Goal: Book appointment/travel/reservation

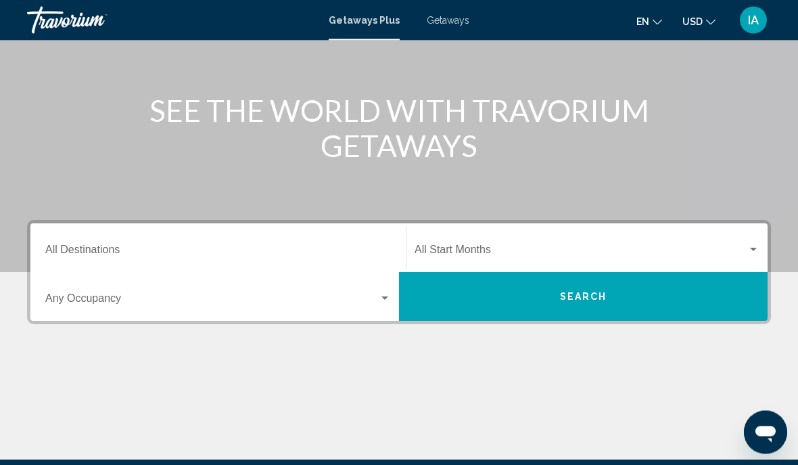
scroll to position [138, 0]
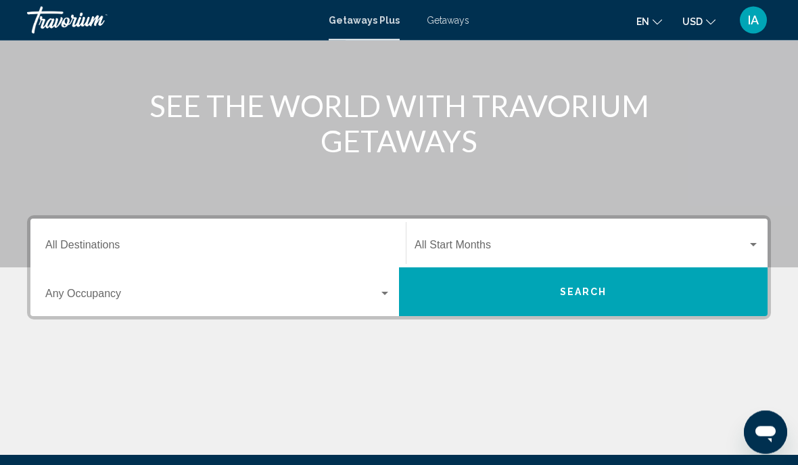
click at [333, 247] on input "Destination All Destinations" at bounding box center [218, 248] width 346 height 12
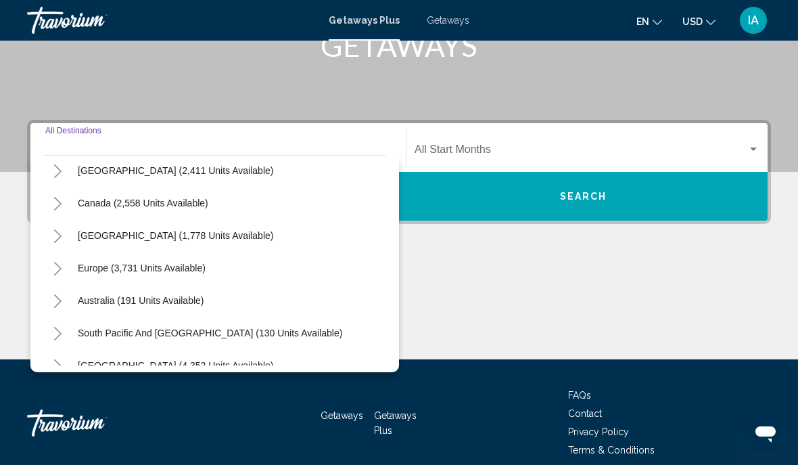
scroll to position [75, 0]
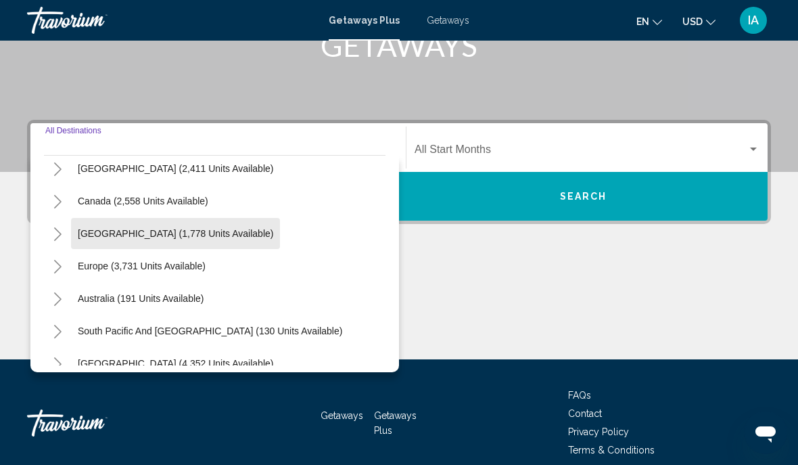
click at [241, 241] on button "[GEOGRAPHIC_DATA] (1,778 units available)" at bounding box center [175, 233] width 209 height 31
type input "**********"
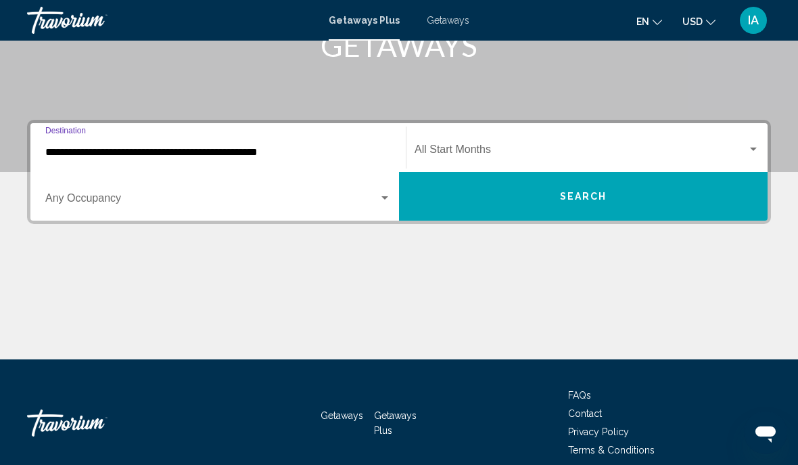
click at [383, 206] on div "Search widget" at bounding box center [218, 201] width 346 height 12
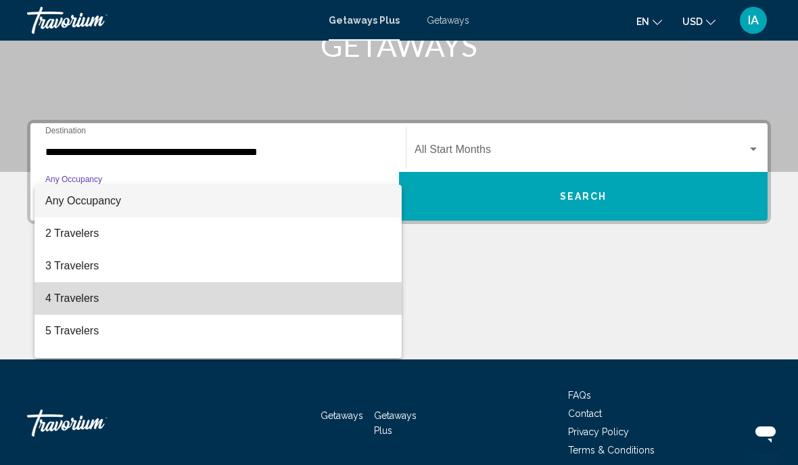
click at [136, 303] on span "4 Travelers" at bounding box center [218, 298] width 346 height 32
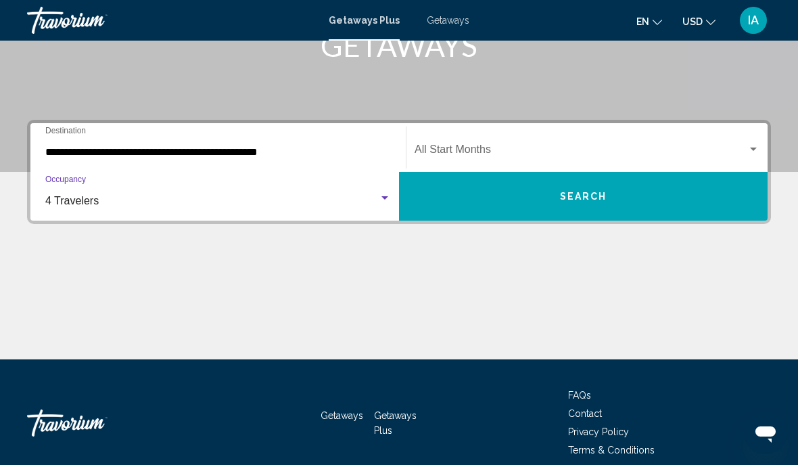
click at [656, 196] on button "Search" at bounding box center [583, 196] width 369 height 49
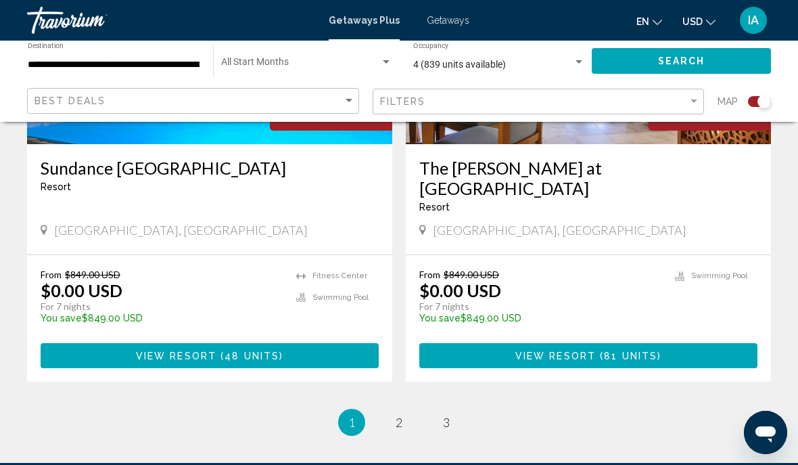
scroll to position [3062, 0]
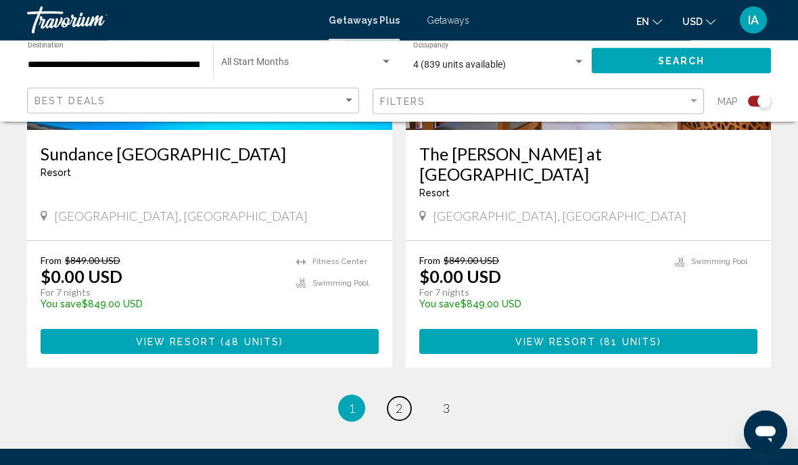
click at [401, 401] on span "2" at bounding box center [399, 408] width 7 height 15
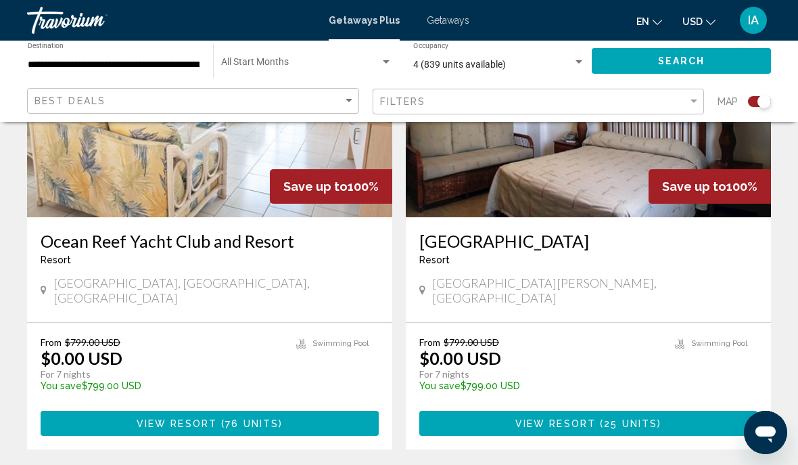
scroll to position [2941, 0]
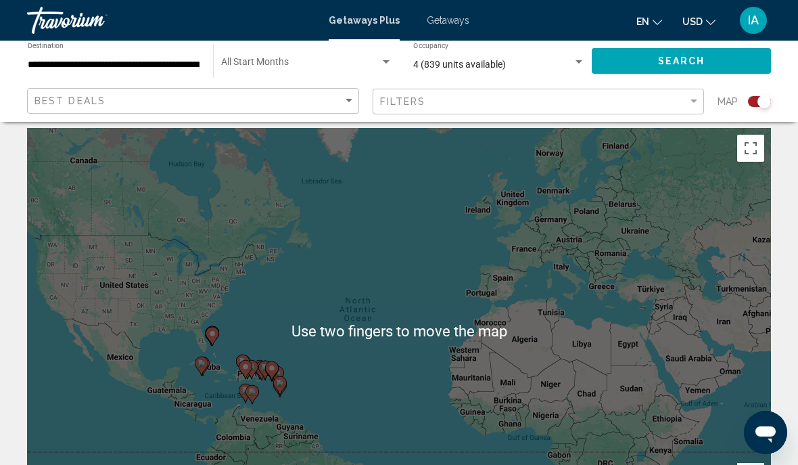
scroll to position [8, 0]
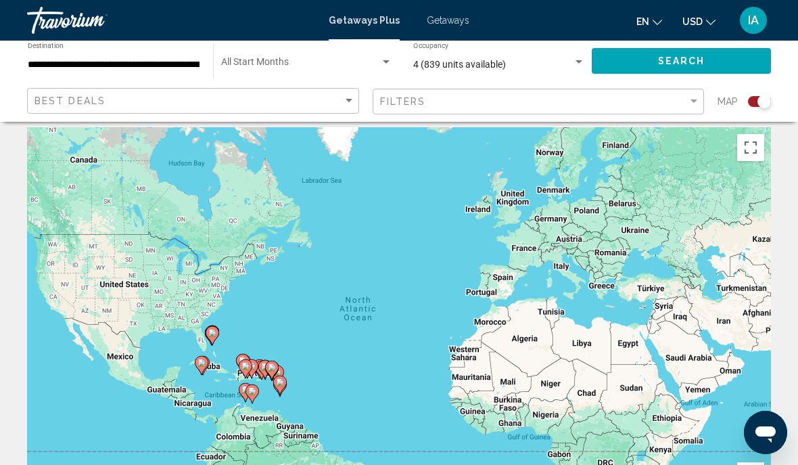
click at [452, 23] on span "Getaways" at bounding box center [448, 20] width 43 height 11
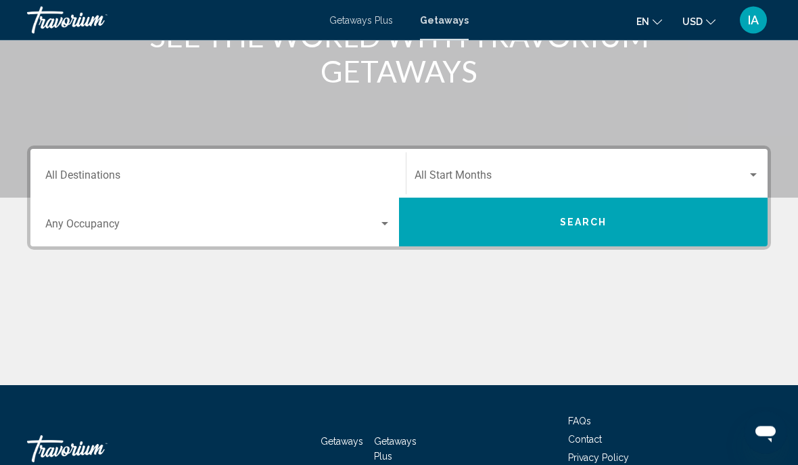
scroll to position [209, 0]
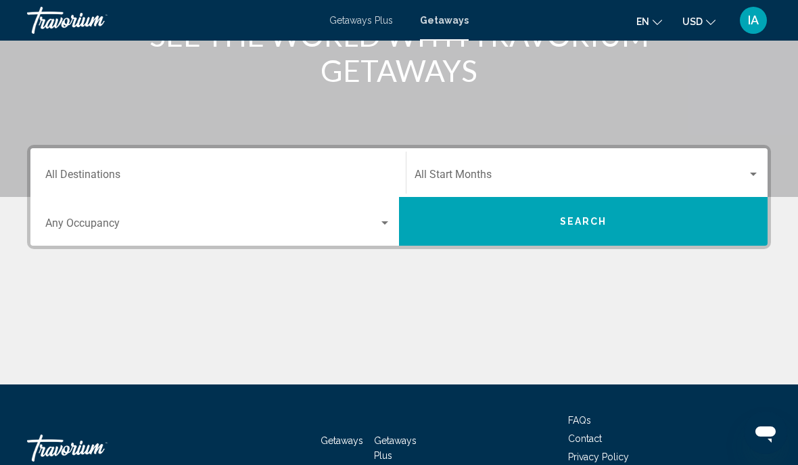
click at [265, 164] on div "Destination All Destinations" at bounding box center [218, 172] width 346 height 43
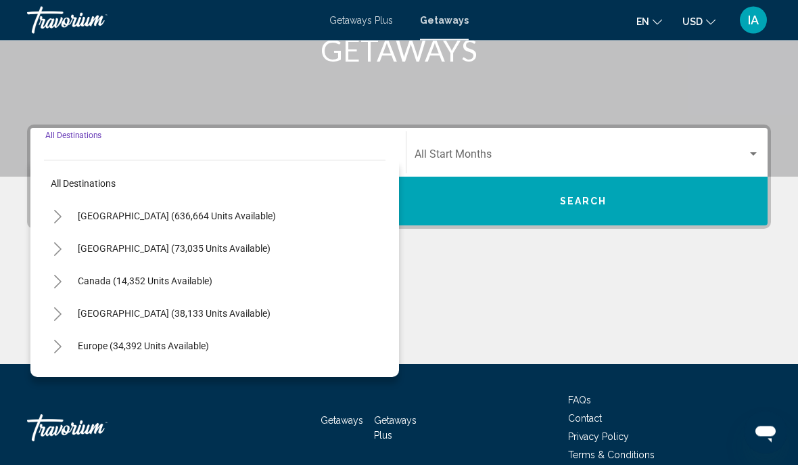
scroll to position [234, 0]
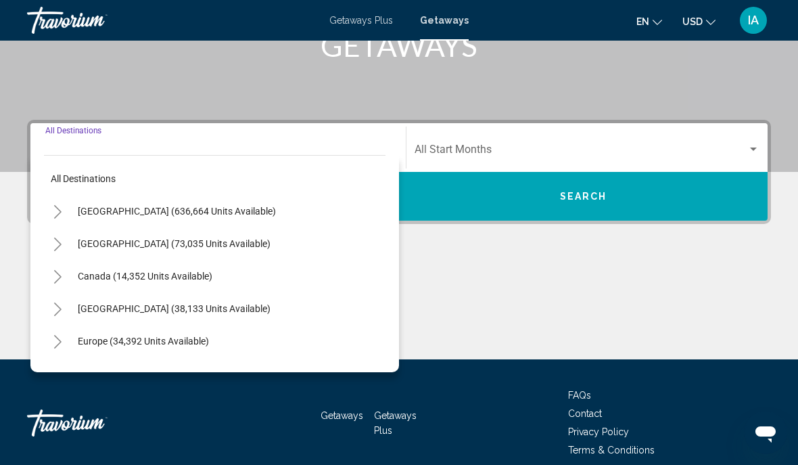
click at [197, 243] on span "[GEOGRAPHIC_DATA] (73,035 units available)" at bounding box center [174, 243] width 193 height 11
type input "**********"
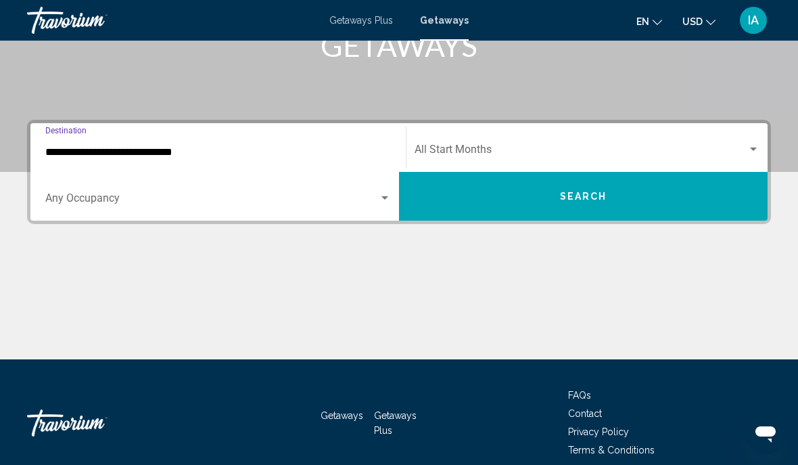
click at [355, 195] on span "Search widget" at bounding box center [211, 201] width 333 height 12
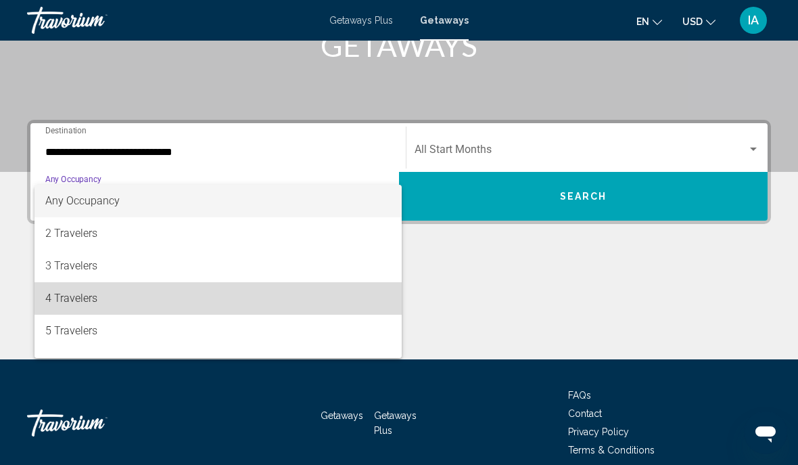
click at [253, 296] on span "4 Travelers" at bounding box center [218, 298] width 346 height 32
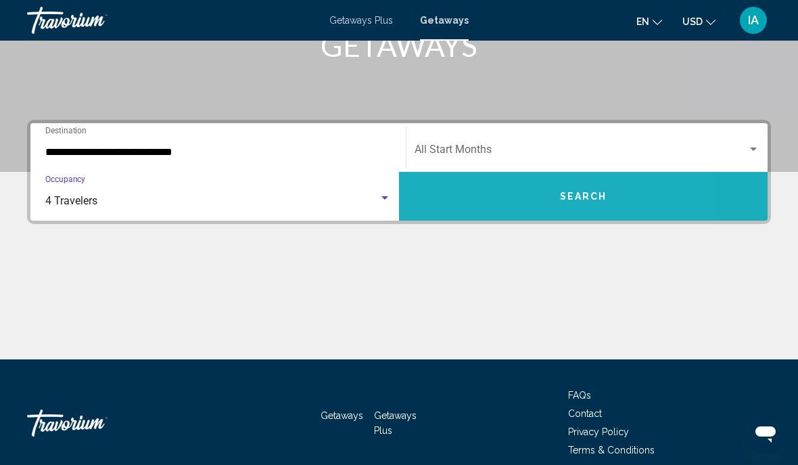
click at [484, 190] on button "Search" at bounding box center [583, 196] width 369 height 49
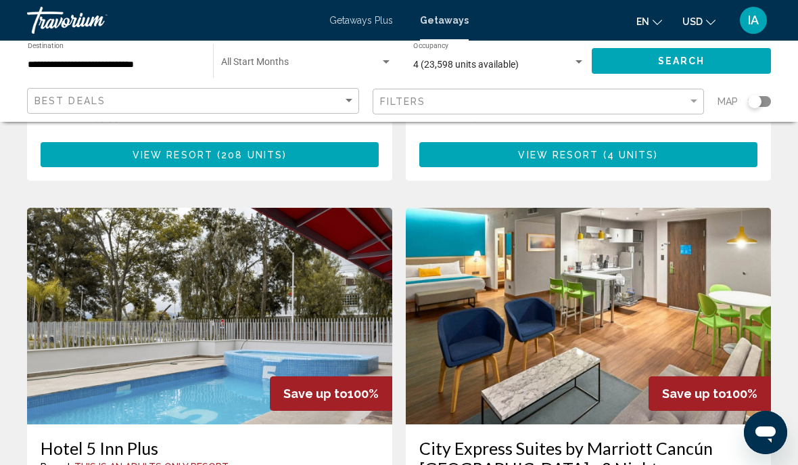
scroll to position [1442, 0]
click at [687, 257] on img "Main content" at bounding box center [588, 316] width 365 height 216
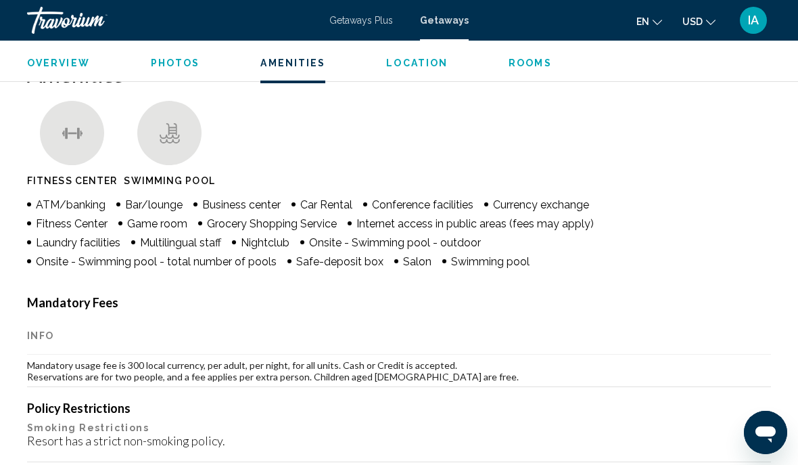
scroll to position [1311, 0]
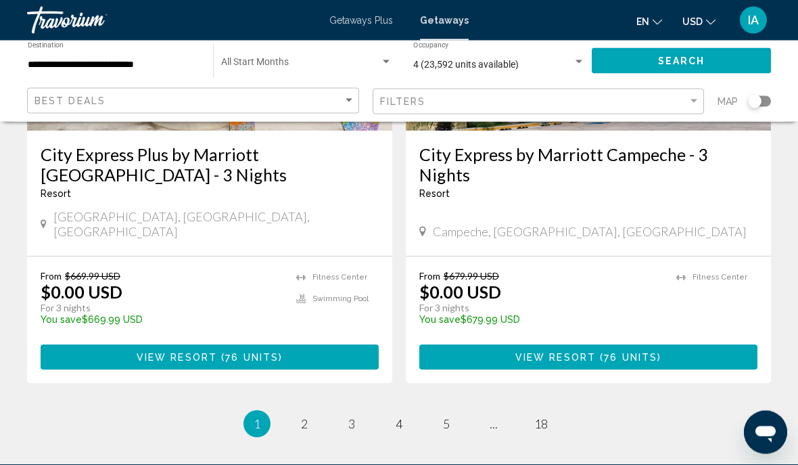
scroll to position [2725, 0]
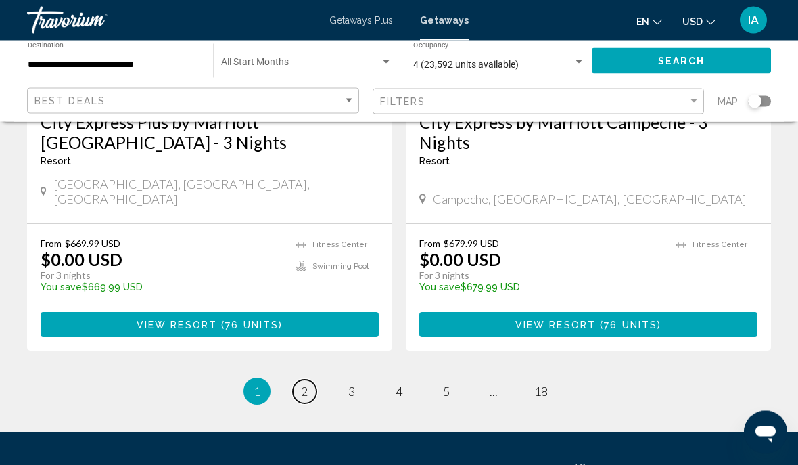
click at [310, 380] on link "page 2" at bounding box center [305, 392] width 24 height 24
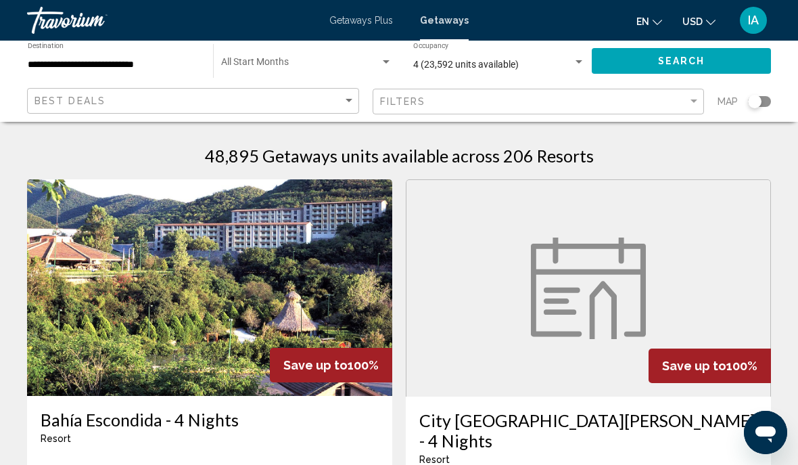
scroll to position [3, 0]
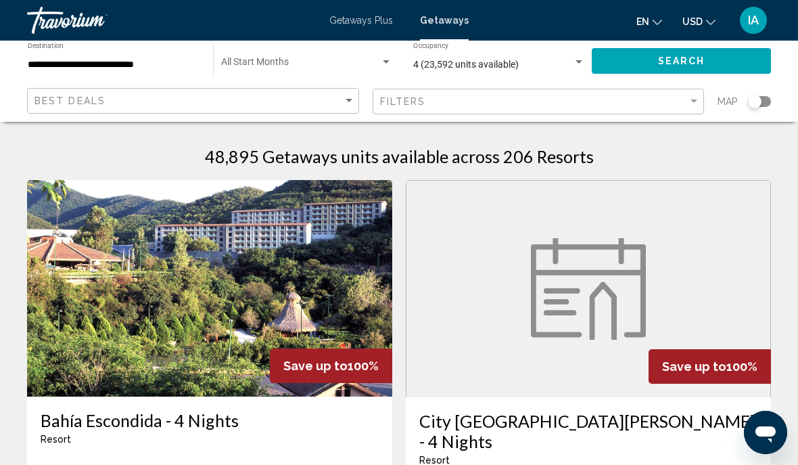
click at [642, 296] on img "Main content" at bounding box center [588, 288] width 115 height 101
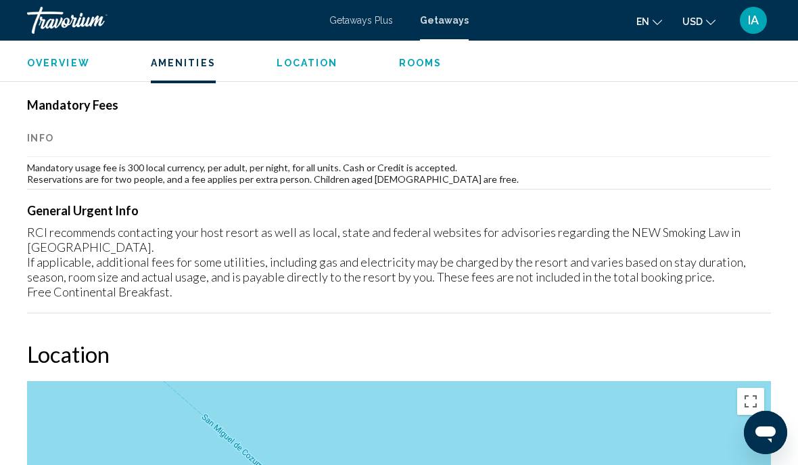
scroll to position [418, 0]
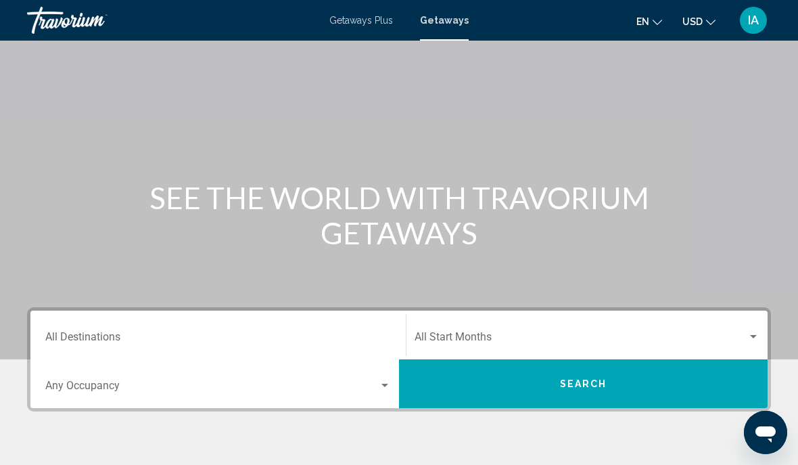
click at [304, 327] on div "Destination All Destinations" at bounding box center [218, 335] width 346 height 43
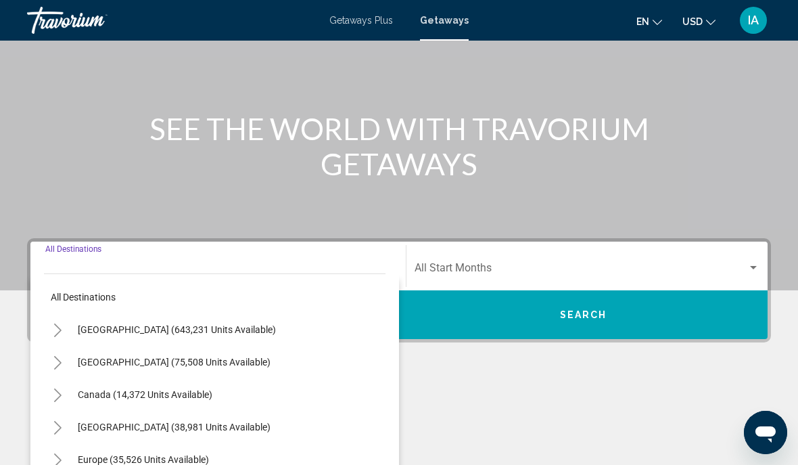
scroll to position [234, 0]
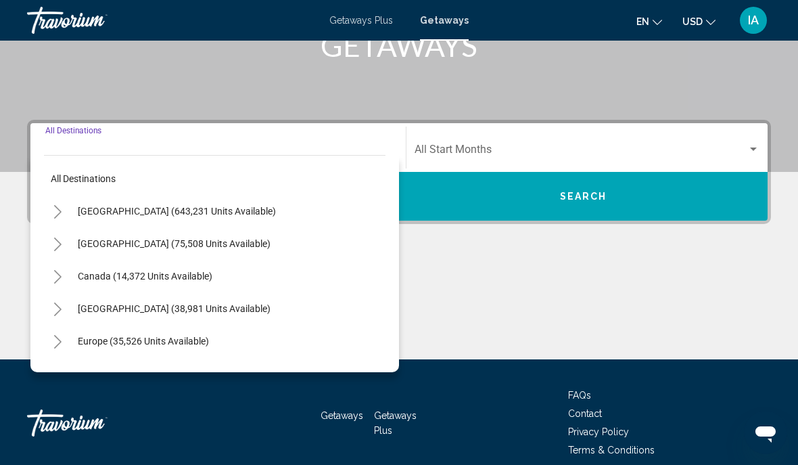
click at [204, 245] on span "[GEOGRAPHIC_DATA] (75,508 units available)" at bounding box center [174, 243] width 193 height 11
type input "**********"
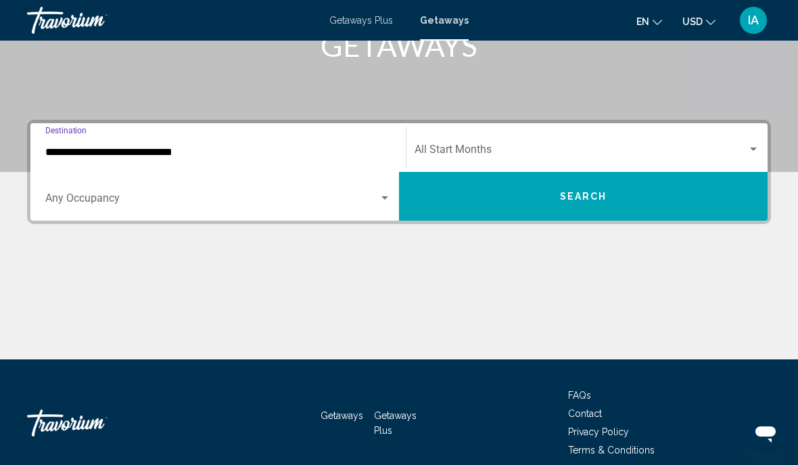
click at [289, 202] on span "Search widget" at bounding box center [211, 201] width 333 height 12
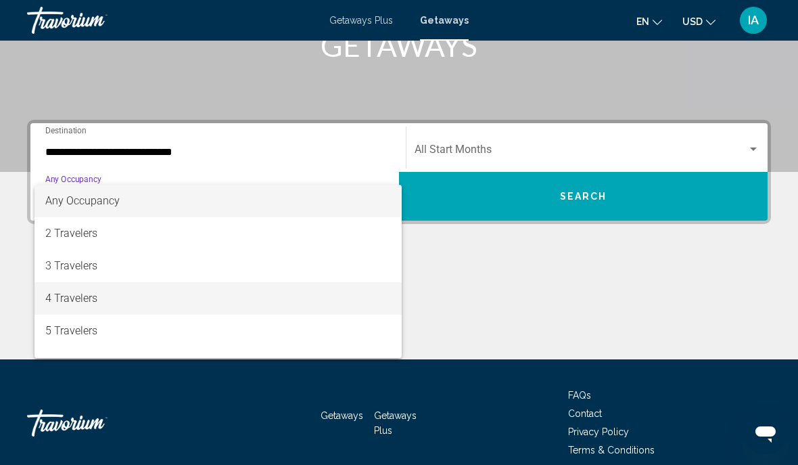
click at [89, 308] on span "4 Travelers" at bounding box center [218, 298] width 346 height 32
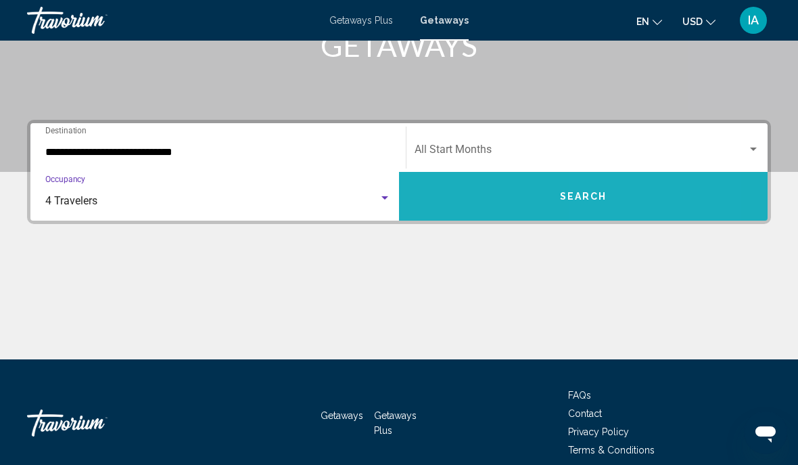
click at [646, 203] on button "Search" at bounding box center [583, 196] width 369 height 49
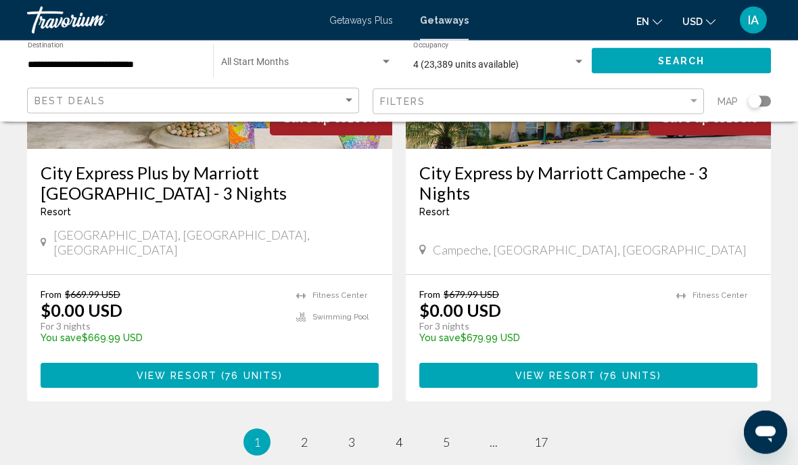
scroll to position [2675, 0]
click at [314, 430] on link "page 2" at bounding box center [305, 442] width 24 height 24
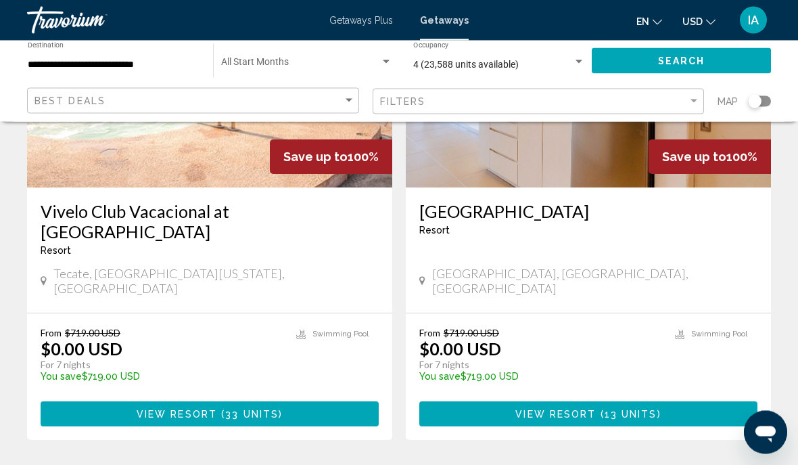
scroll to position [2624, 0]
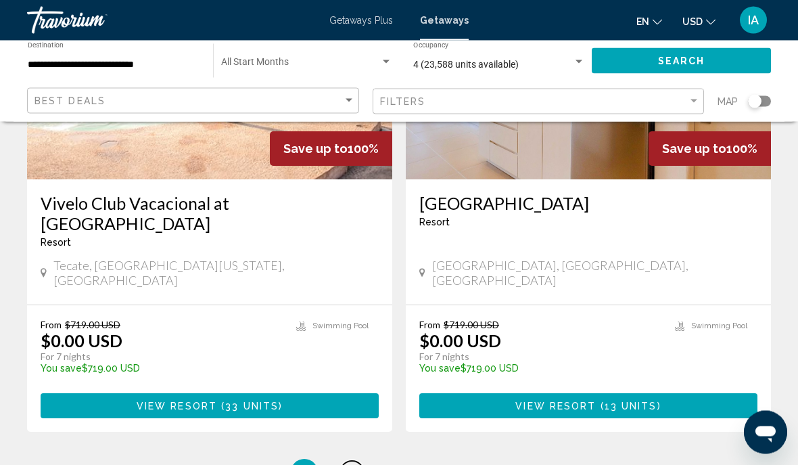
click at [361, 461] on link "page 3" at bounding box center [352, 473] width 24 height 24
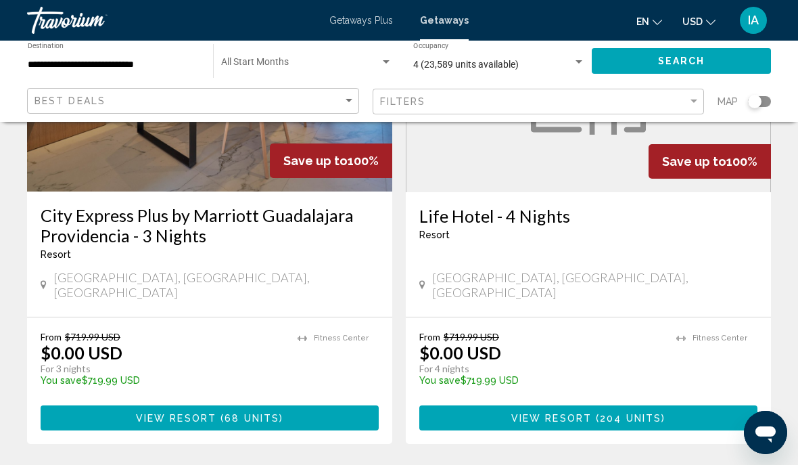
scroll to position [2629, 0]
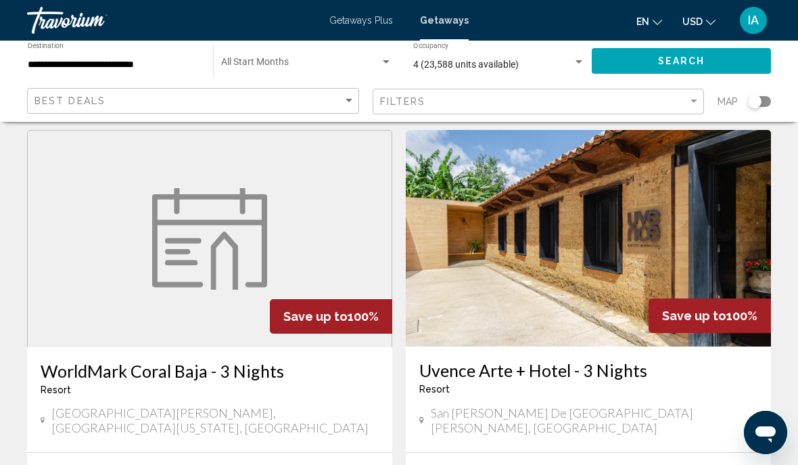
scroll to position [1033, 0]
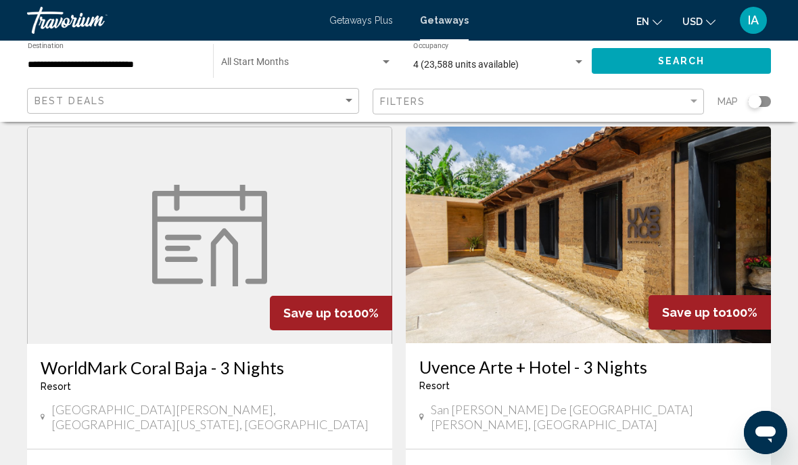
click at [707, 365] on div "Uvence Arte + Hotel - 3 Nights Resort - This is an adults only resort" at bounding box center [588, 378] width 338 height 45
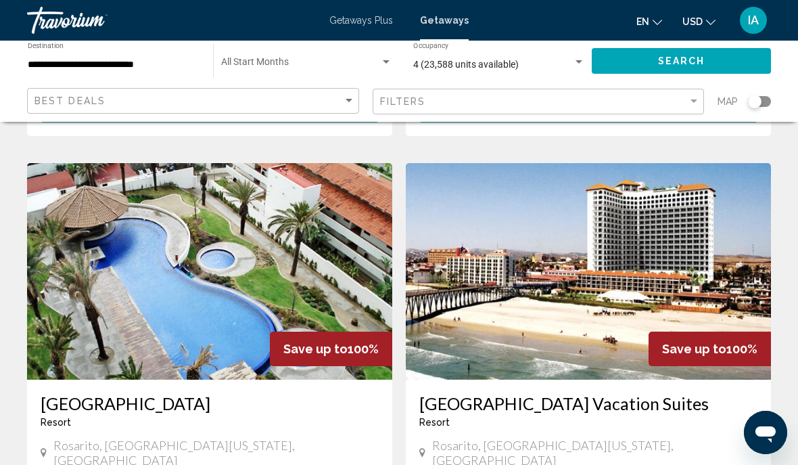
scroll to position [1471, 0]
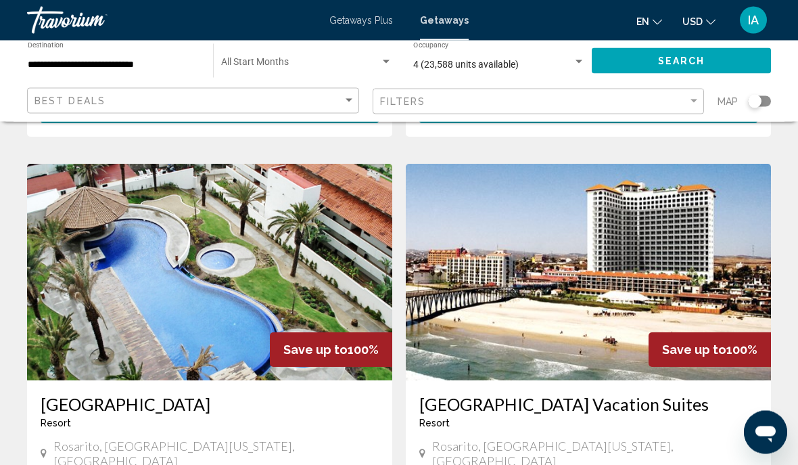
click at [664, 214] on img "Main content" at bounding box center [588, 272] width 365 height 216
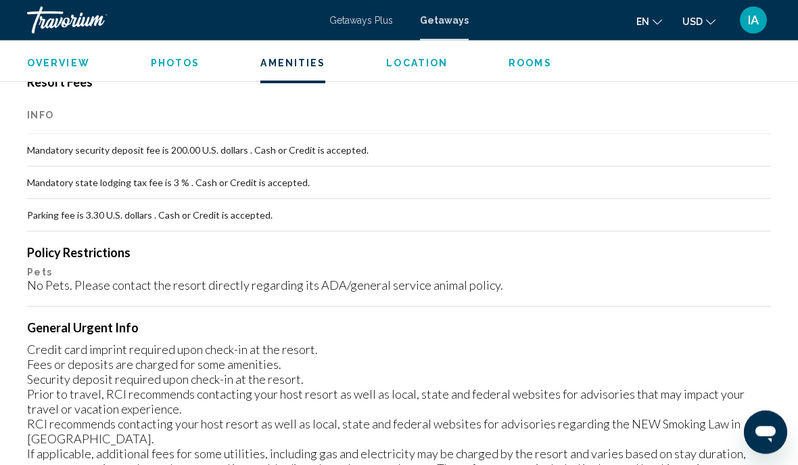
scroll to position [1572, 0]
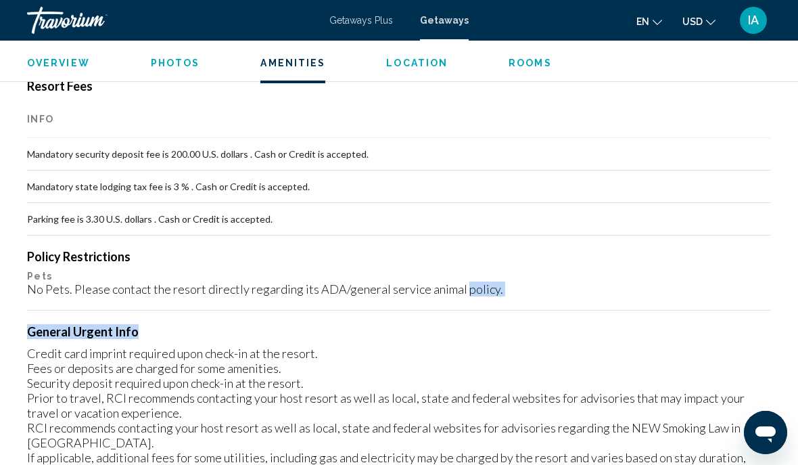
click at [710, 346] on div "Credit card imprint required upon check-in at the resort. Fees or deposits are …" at bounding box center [399, 413] width 744 height 134
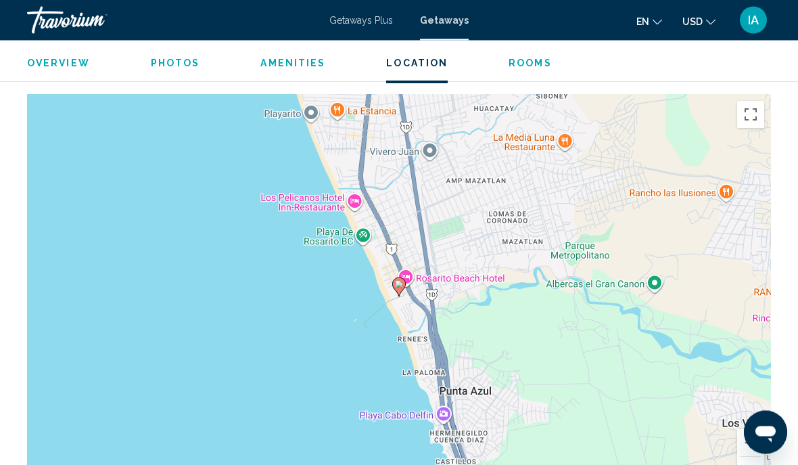
scroll to position [2040, 0]
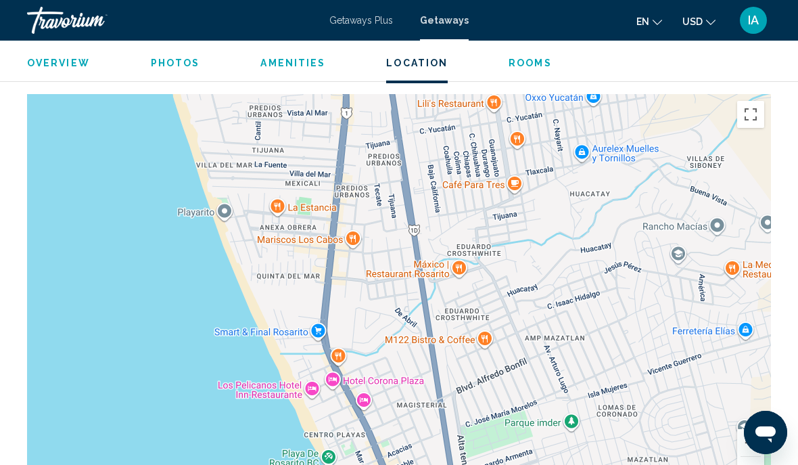
click at [759, 456] on button "Zoom out" at bounding box center [750, 469] width 27 height 27
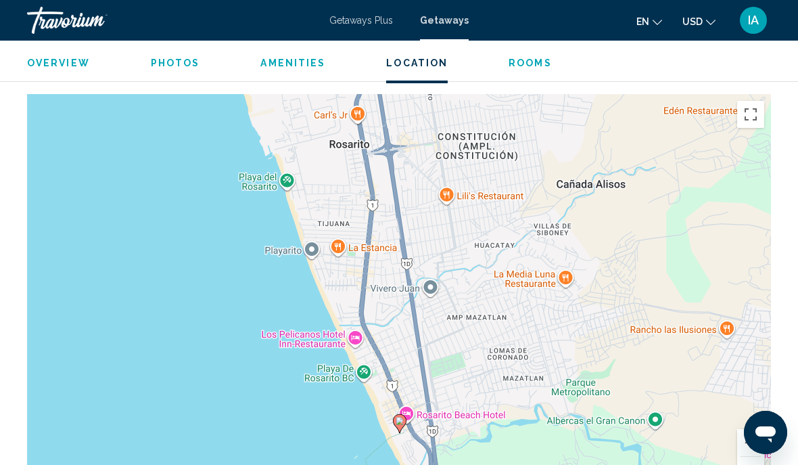
click at [759, 456] on button "Zoom out" at bounding box center [750, 469] width 27 height 27
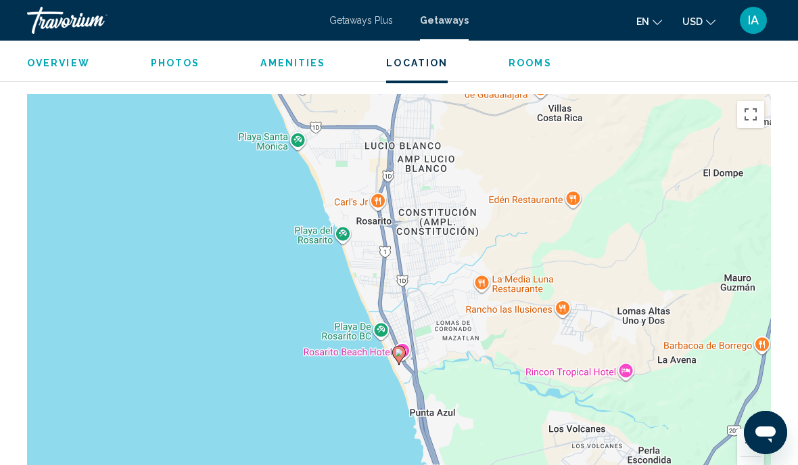
click at [754, 456] on button "Zoom out" at bounding box center [750, 469] width 27 height 27
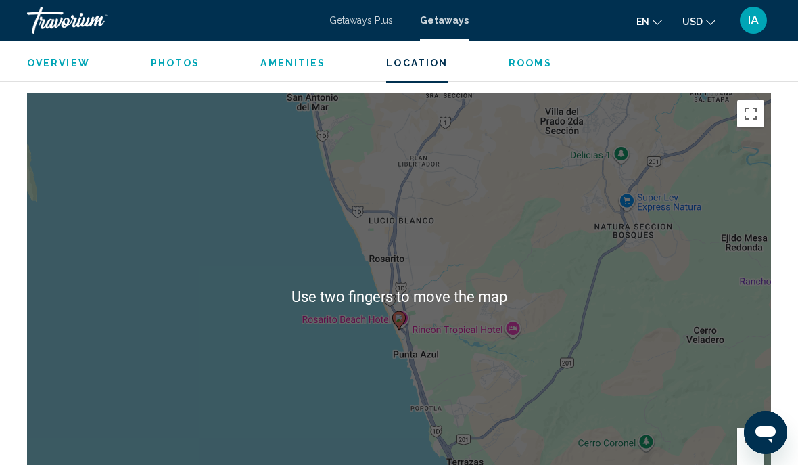
scroll to position [2046, 0]
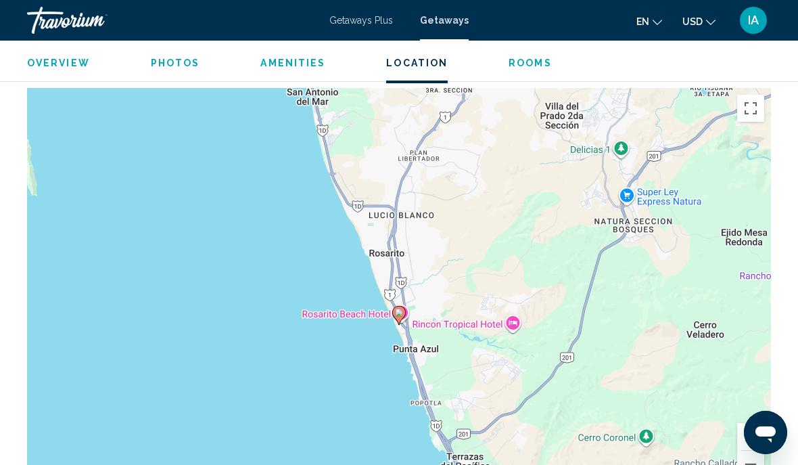
click at [752, 450] on button "Zoom out" at bounding box center [750, 463] width 27 height 27
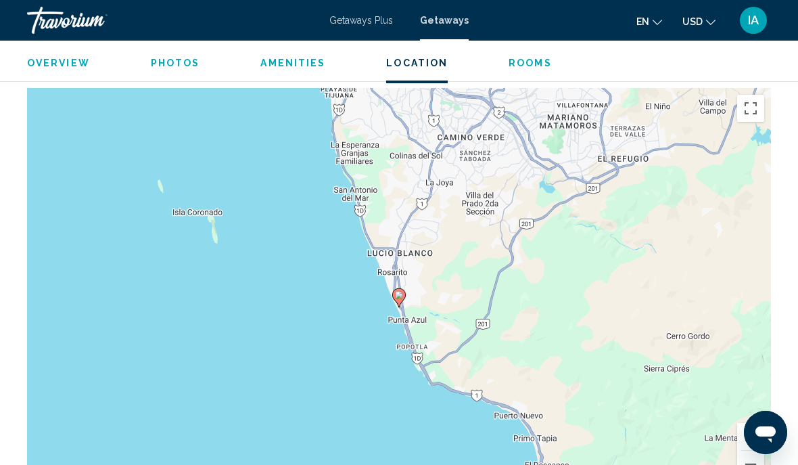
click at [749, 456] on button "Zoom out" at bounding box center [750, 463] width 27 height 27
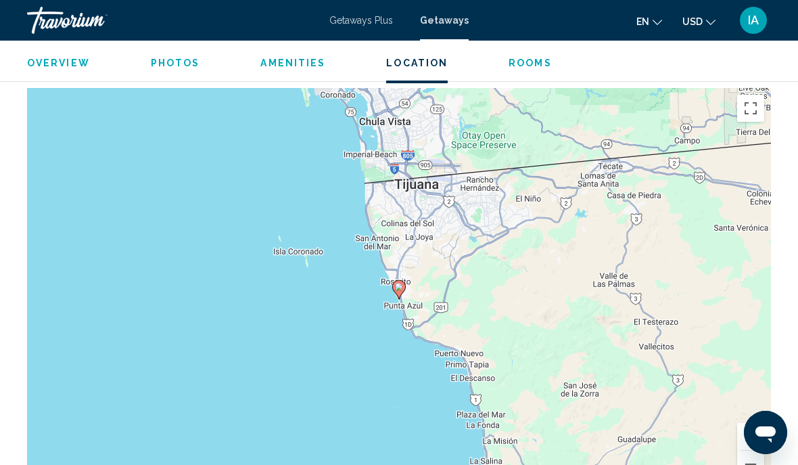
click at [749, 450] on button "Zoom out" at bounding box center [750, 463] width 27 height 27
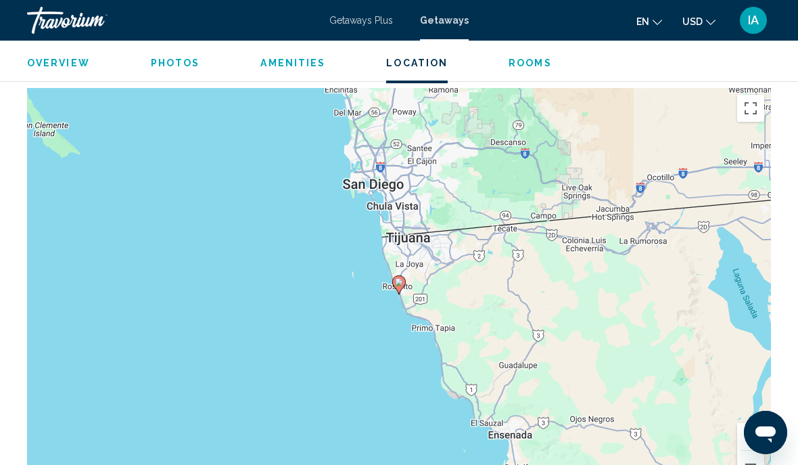
click at [761, 452] on button "Zoom out" at bounding box center [750, 463] width 27 height 27
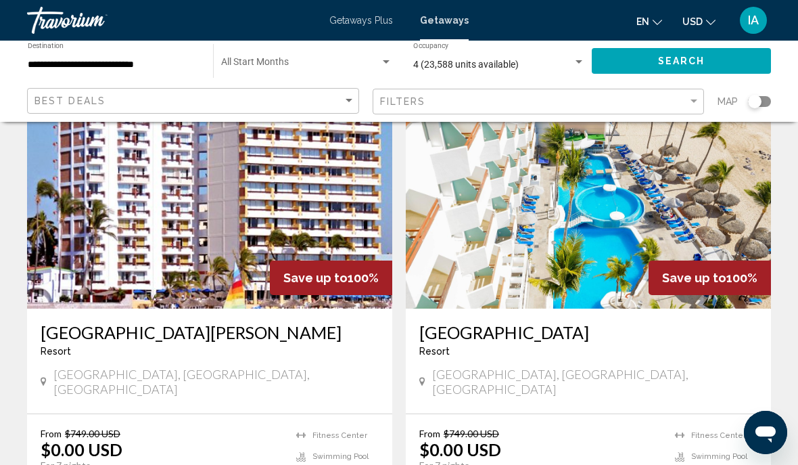
scroll to position [2018, 0]
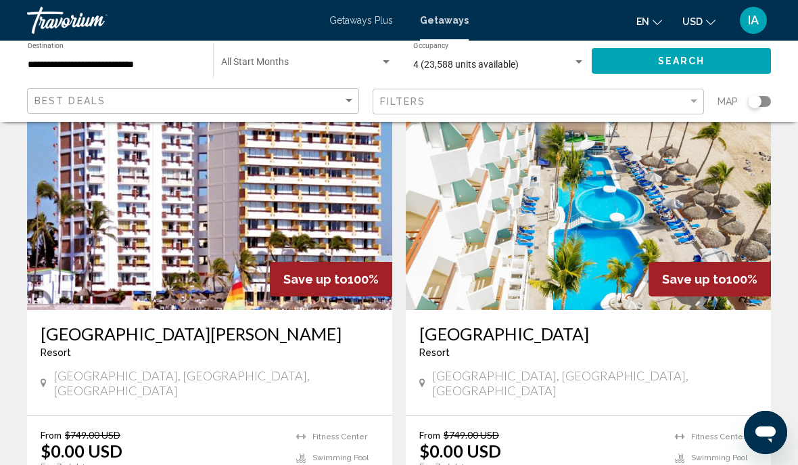
click at [678, 196] on img "Main content" at bounding box center [588, 201] width 365 height 216
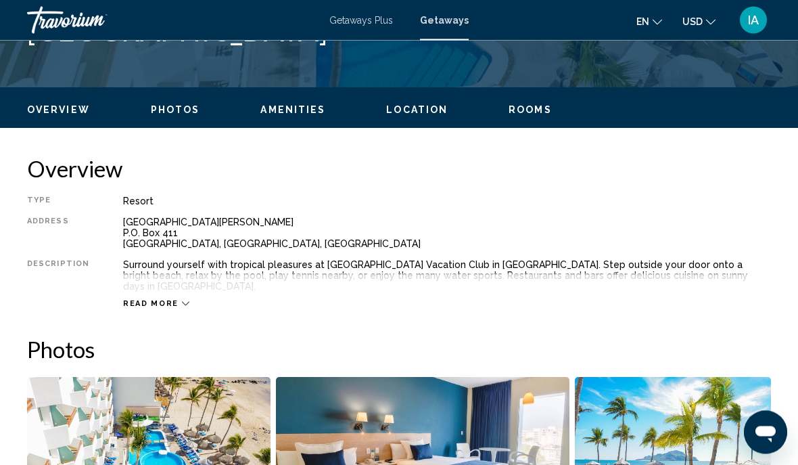
scroll to position [596, 0]
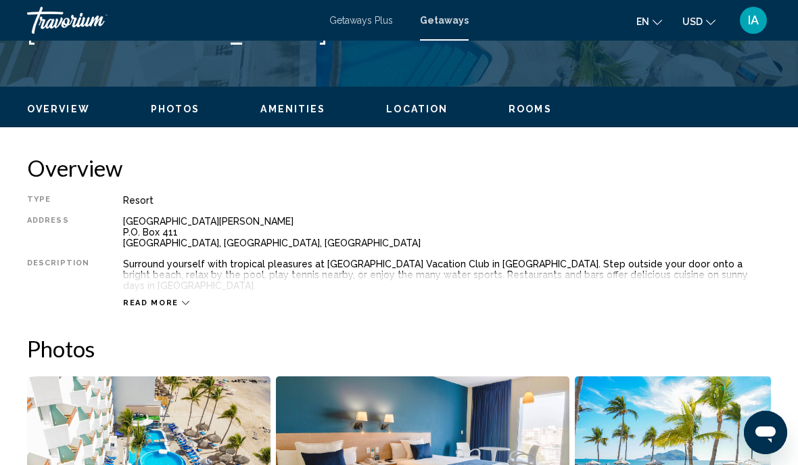
click at [182, 299] on icon "Main content" at bounding box center [185, 302] width 7 height 7
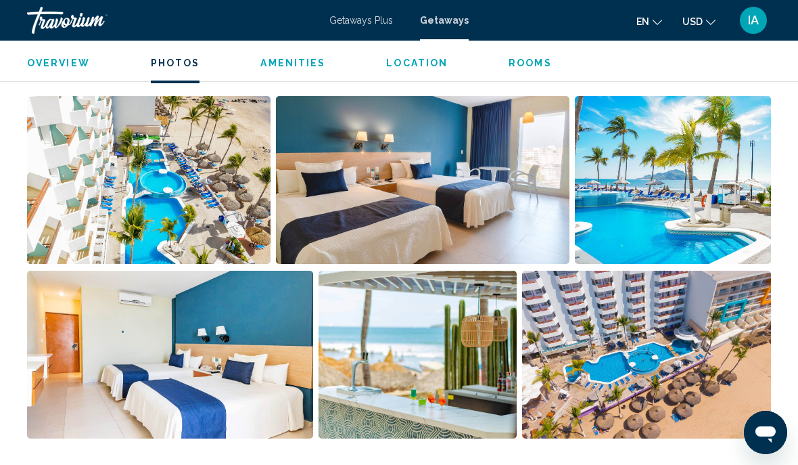
scroll to position [880, 0]
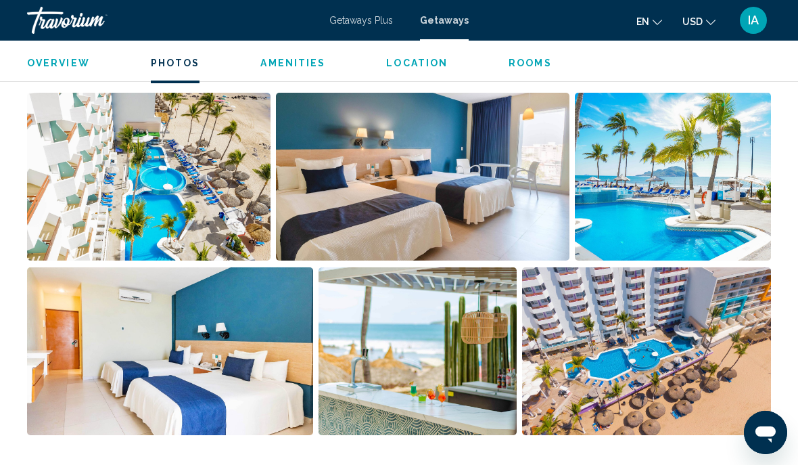
click at [525, 68] on span "Rooms" at bounding box center [530, 62] width 43 height 11
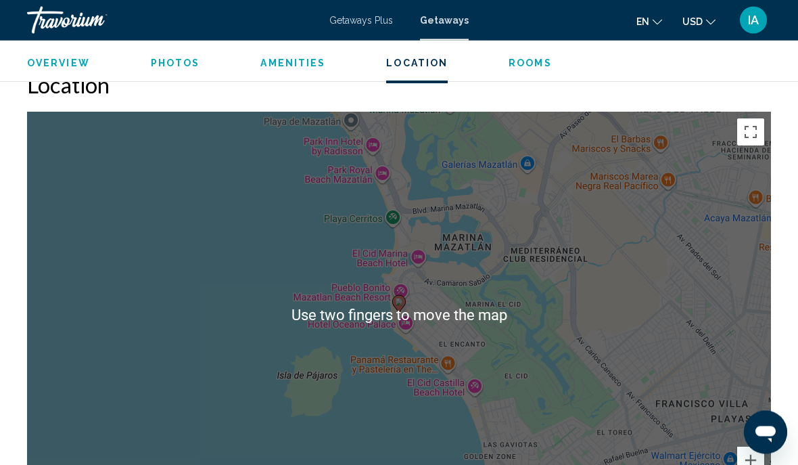
scroll to position [2090, 0]
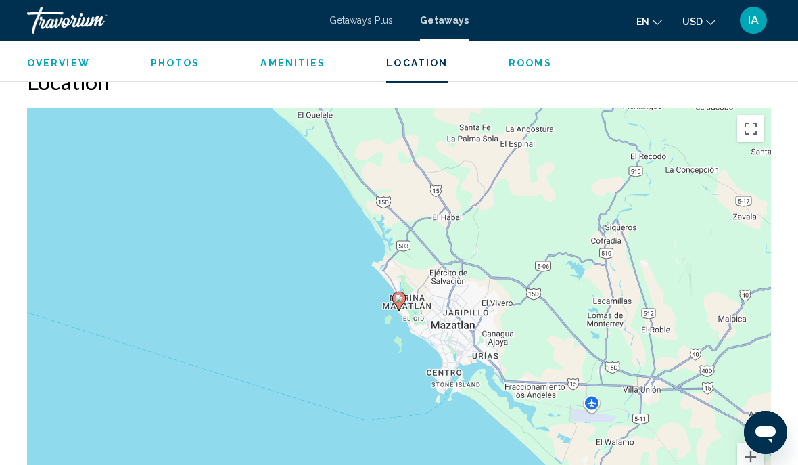
scroll to position [2094, 0]
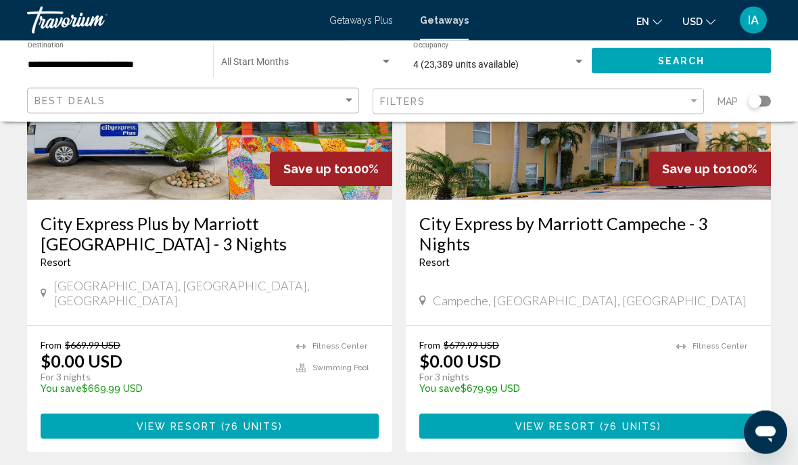
scroll to position [2725, 0]
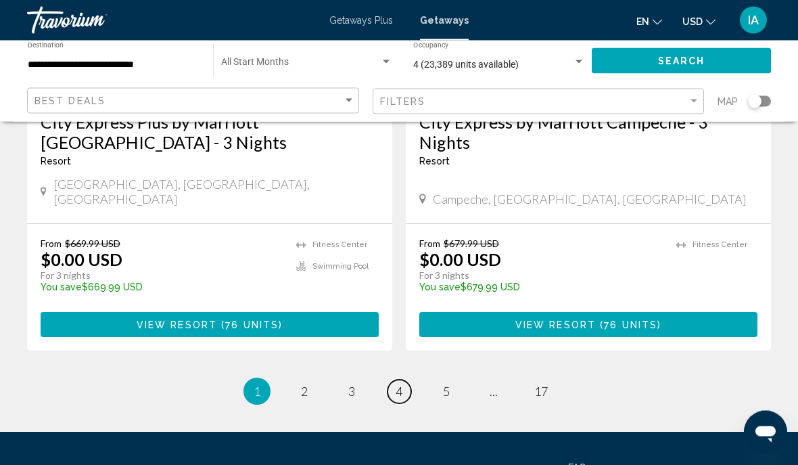
click at [404, 380] on link "page 4" at bounding box center [399, 392] width 24 height 24
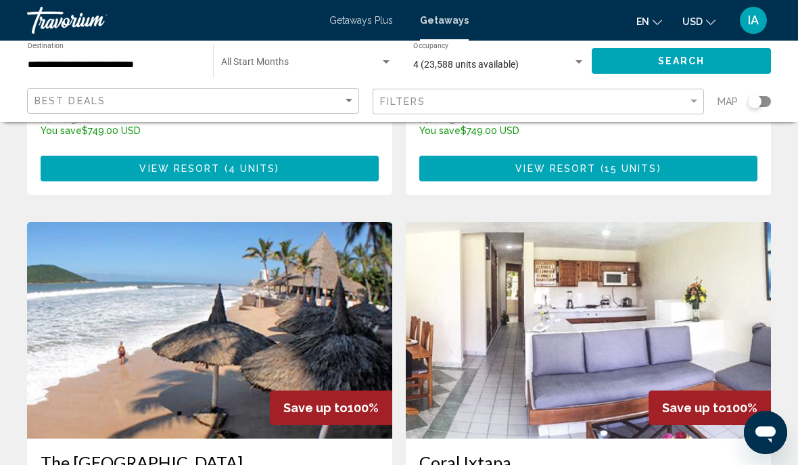
scroll to position [2365, 0]
click at [330, 262] on img "Main content" at bounding box center [209, 330] width 365 height 216
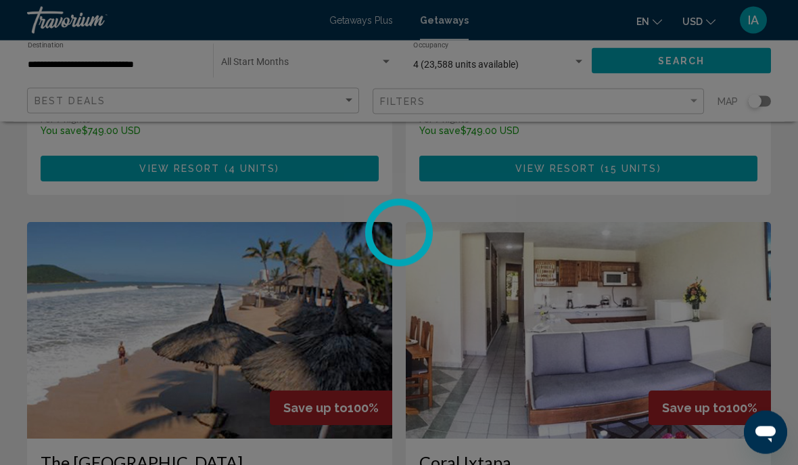
scroll to position [2365, 0]
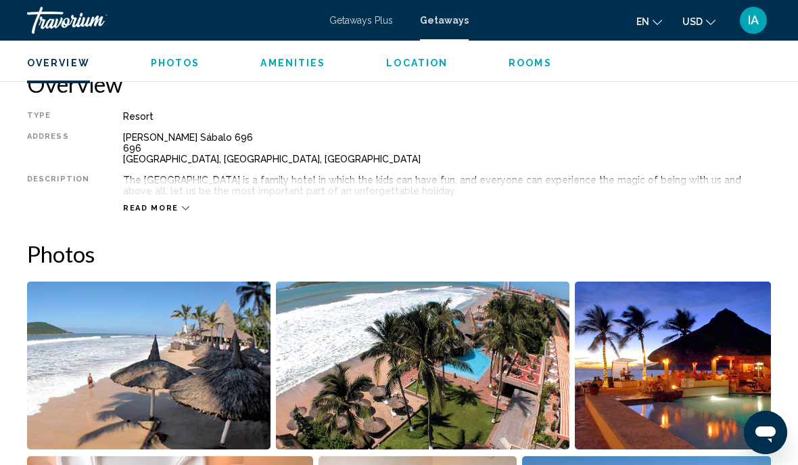
scroll to position [680, 0]
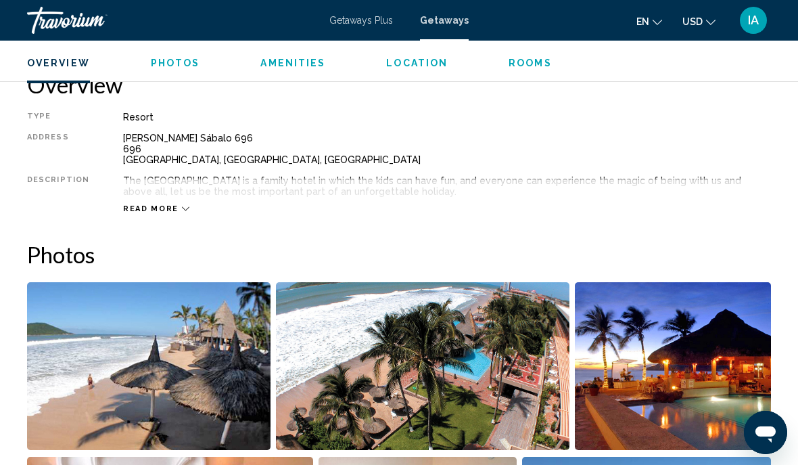
click at [528, 54] on ul "Overview Photos Amenities Location Rooms Search" at bounding box center [399, 61] width 744 height 15
click at [524, 64] on span "Rooms" at bounding box center [530, 62] width 43 height 11
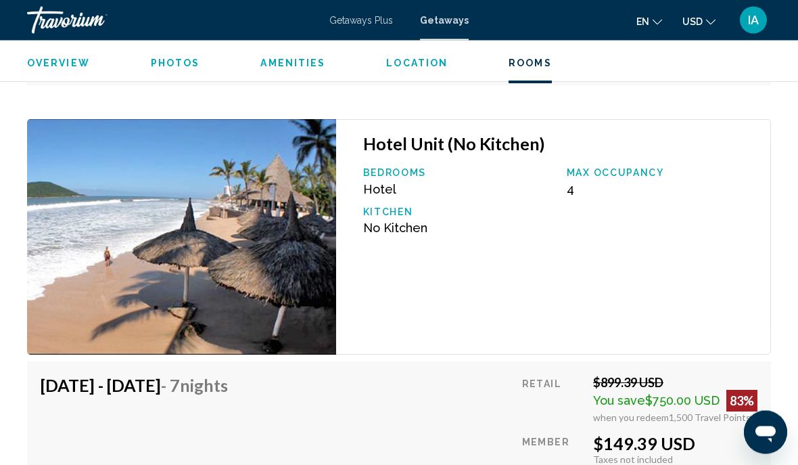
scroll to position [2942, 0]
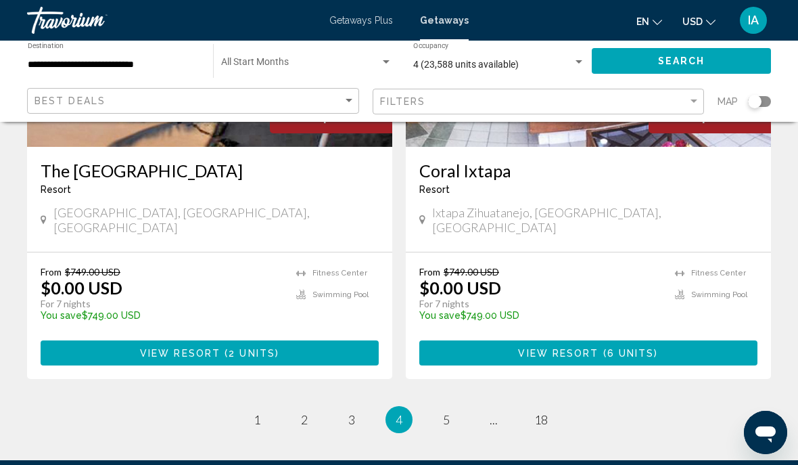
scroll to position [2656, 0]
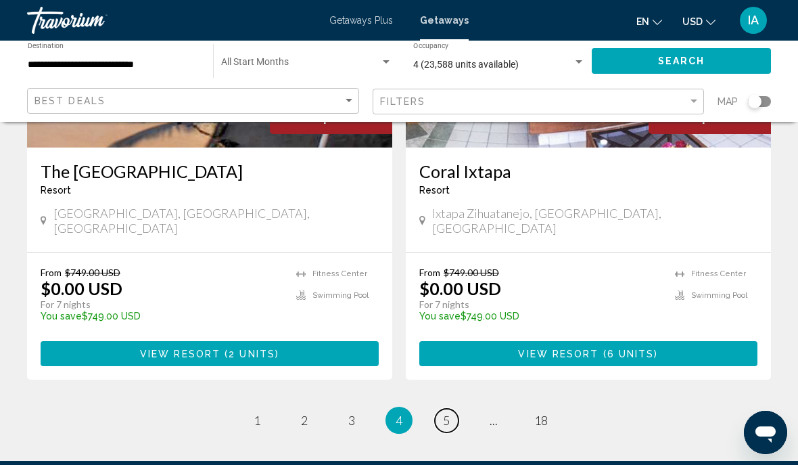
click at [446, 413] on span "5" at bounding box center [446, 420] width 7 height 15
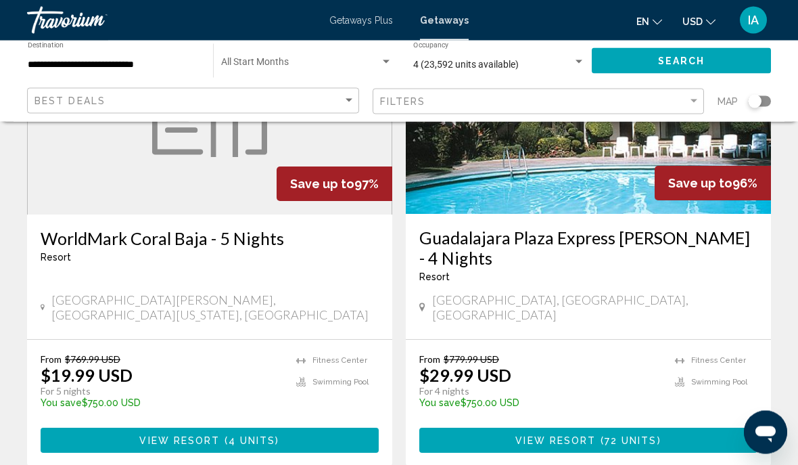
scroll to position [2677, 0]
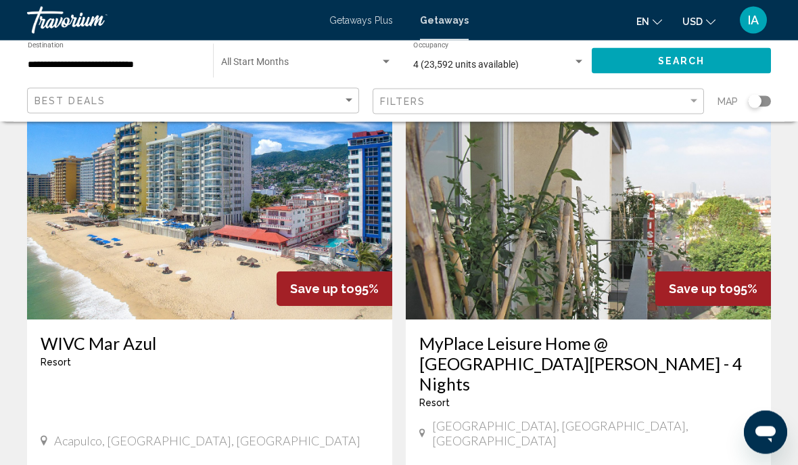
scroll to position [560, 0]
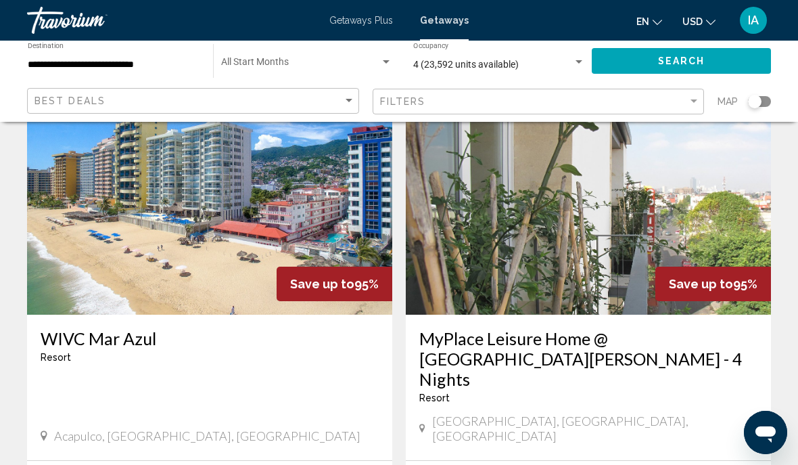
click at [250, 223] on img "Main content" at bounding box center [209, 206] width 365 height 216
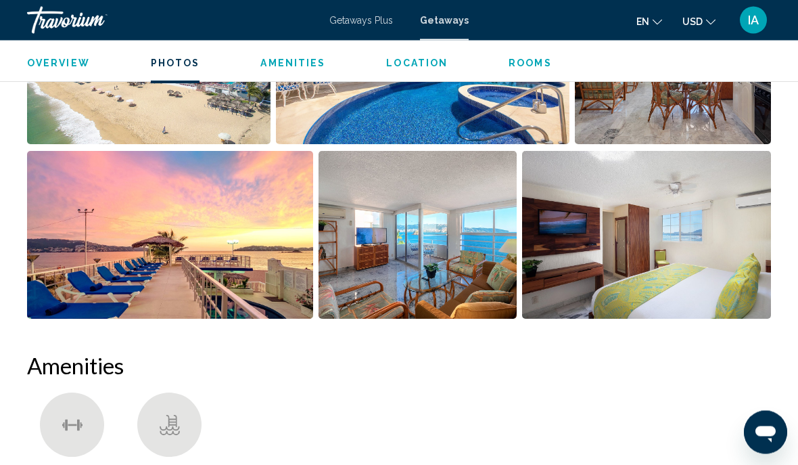
scroll to position [1008, 0]
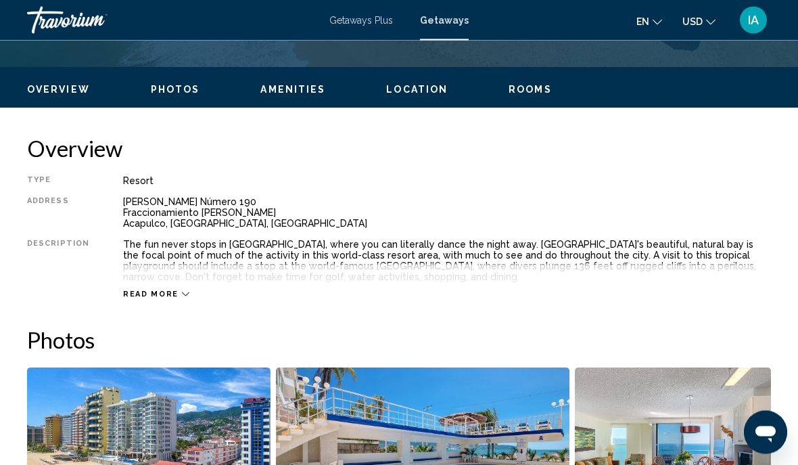
click at [518, 91] on span "Rooms" at bounding box center [530, 90] width 43 height 11
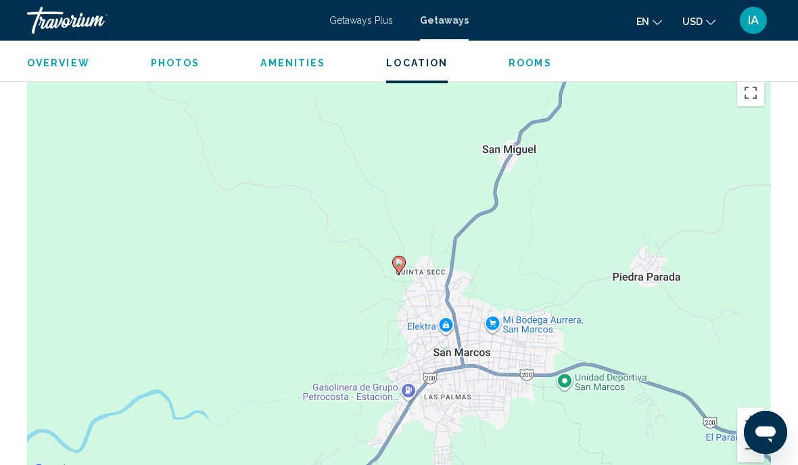
scroll to position [2085, 0]
click at [760, 448] on button "Zoom out" at bounding box center [750, 448] width 27 height 27
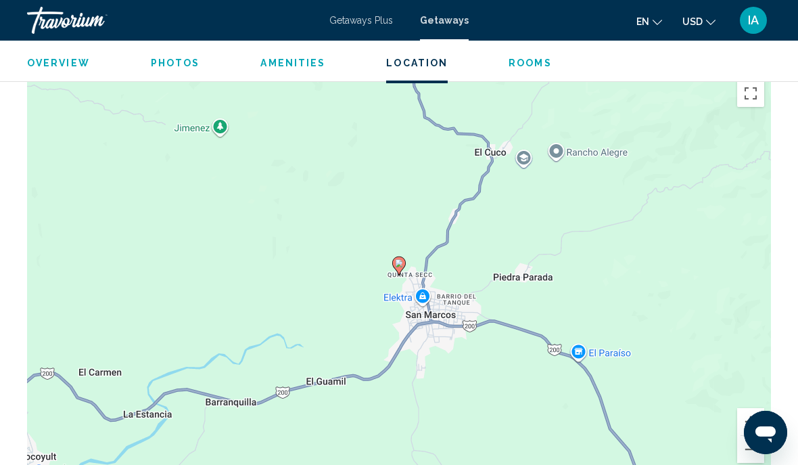
click at [761, 444] on button "Zoom out" at bounding box center [750, 448] width 27 height 27
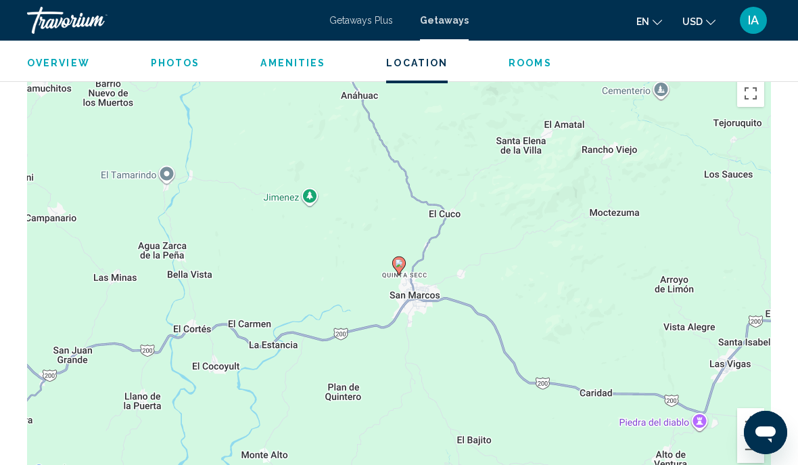
click at [756, 451] on button "Zoom out" at bounding box center [750, 448] width 27 height 27
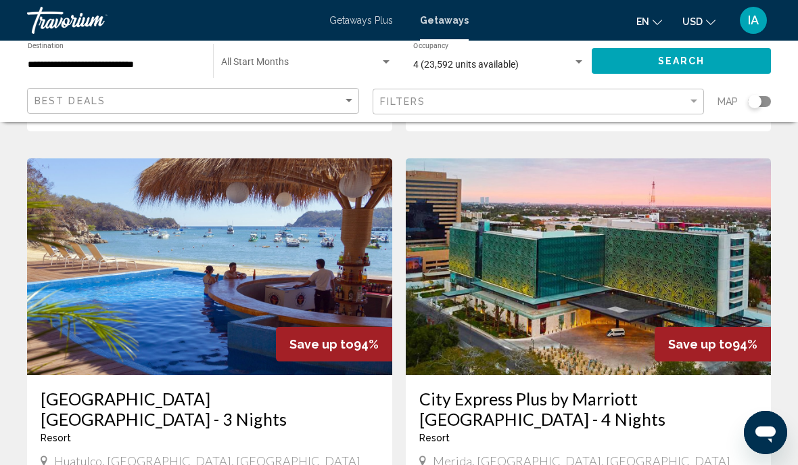
scroll to position [1522, 0]
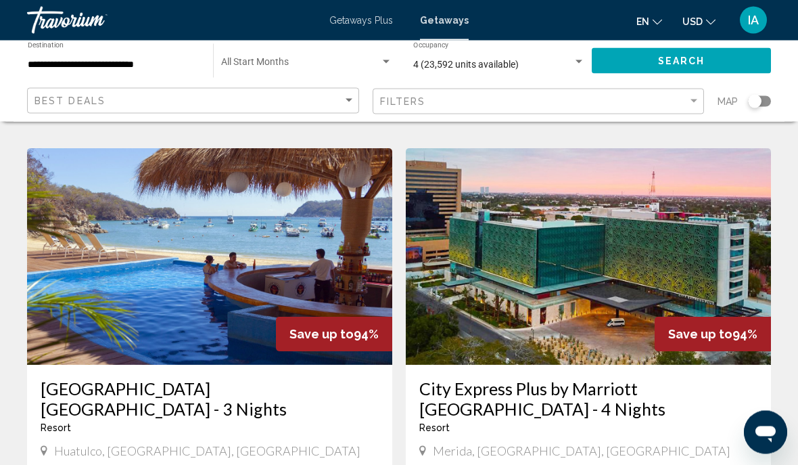
click at [343, 215] on img "Main content" at bounding box center [209, 257] width 365 height 216
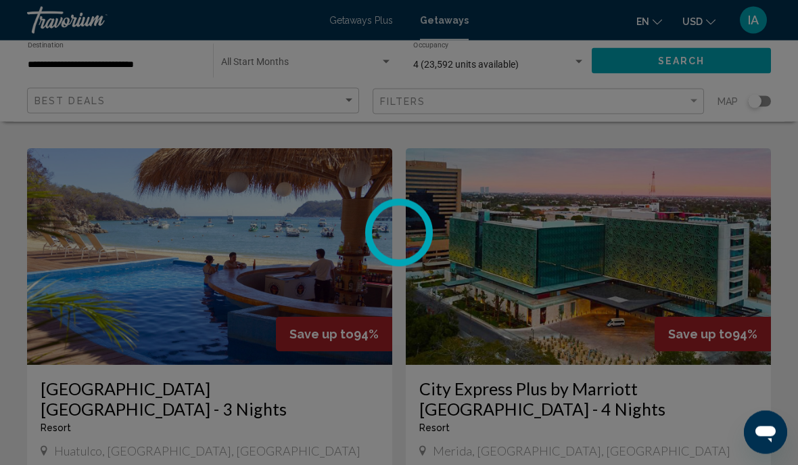
scroll to position [1522, 0]
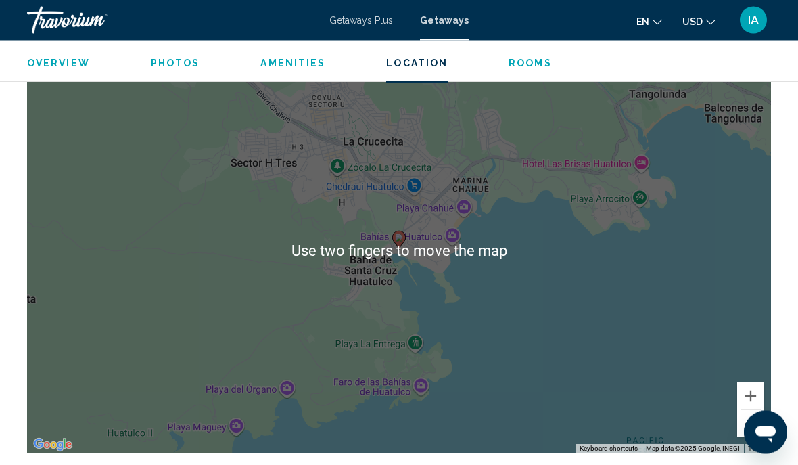
scroll to position [1904, 0]
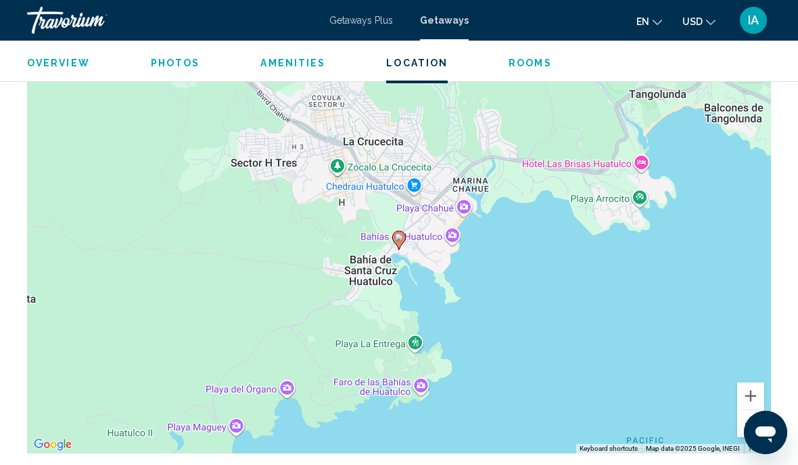
click at [764, 418] on div "To activate drag with keyboard, press Alt + Enter. Once in keyboard drag state,…" at bounding box center [399, 250] width 744 height 406
click at [763, 420] on button "Zoom out" at bounding box center [750, 423] width 27 height 27
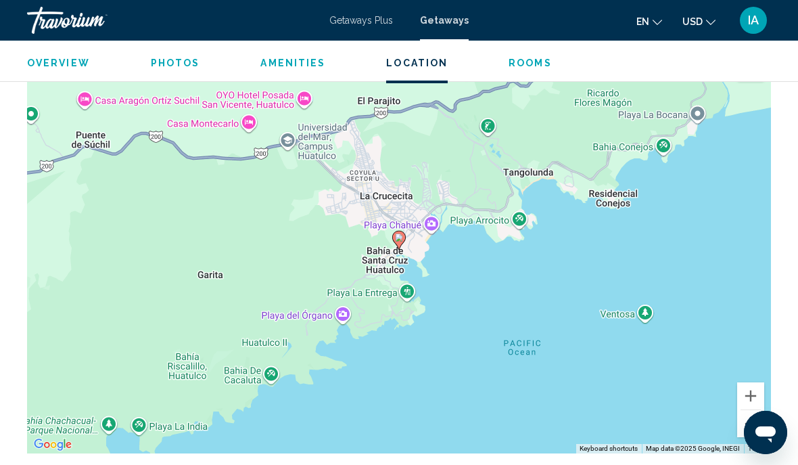
click at [763, 417] on button "Zoom out" at bounding box center [750, 423] width 27 height 27
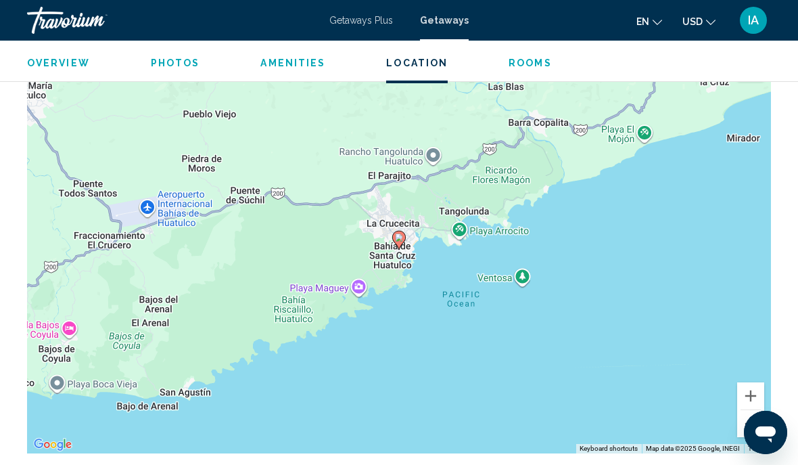
click at [764, 422] on div "To activate drag with keyboard, press Alt + Enter. Once in keyboard drag state,…" at bounding box center [399, 250] width 744 height 406
click at [764, 421] on div "To activate drag with keyboard, press Alt + Enter. Once in keyboard drag state,…" at bounding box center [399, 250] width 744 height 406
click at [759, 421] on button "Zoom out" at bounding box center [750, 423] width 27 height 27
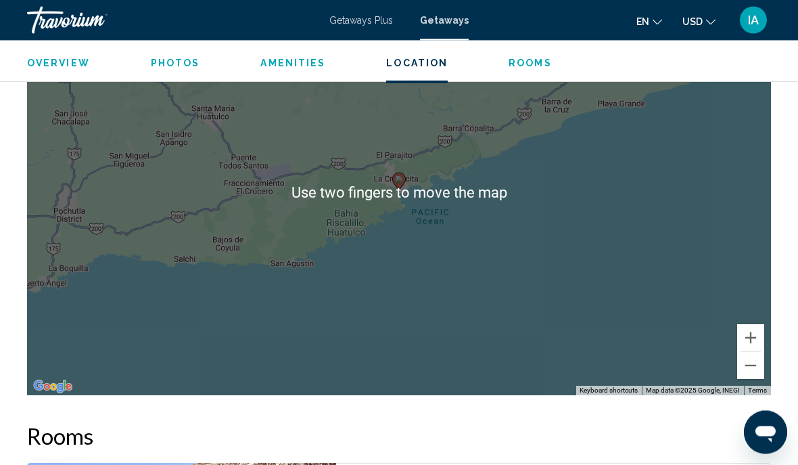
scroll to position [1918, 0]
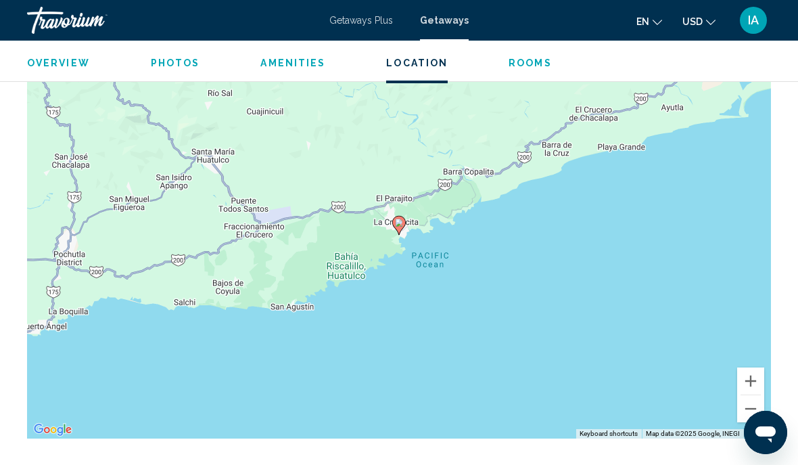
click at [761, 404] on button "Zoom out" at bounding box center [750, 408] width 27 height 27
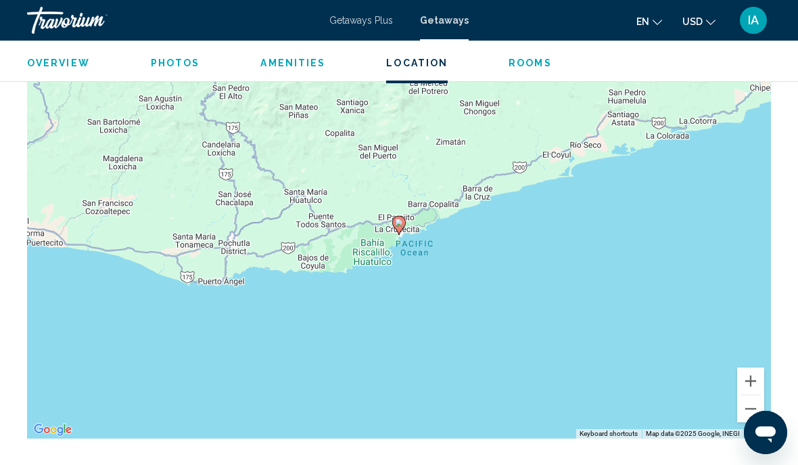
click at [762, 402] on button "Zoom out" at bounding box center [750, 408] width 27 height 27
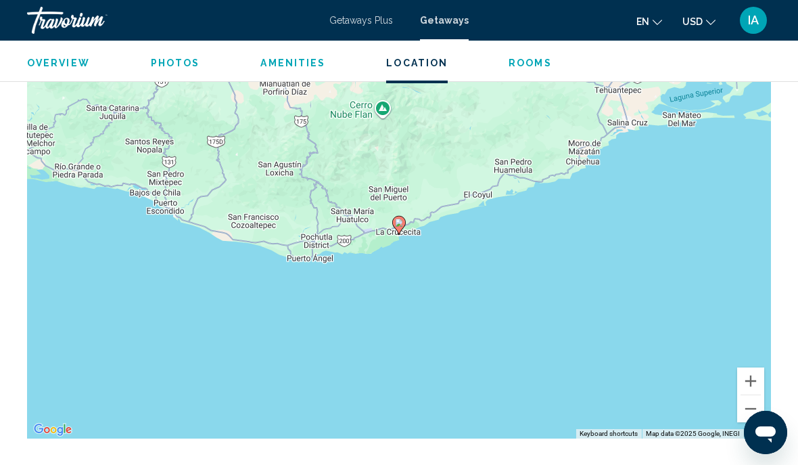
click at [763, 402] on button "Zoom out" at bounding box center [750, 408] width 27 height 27
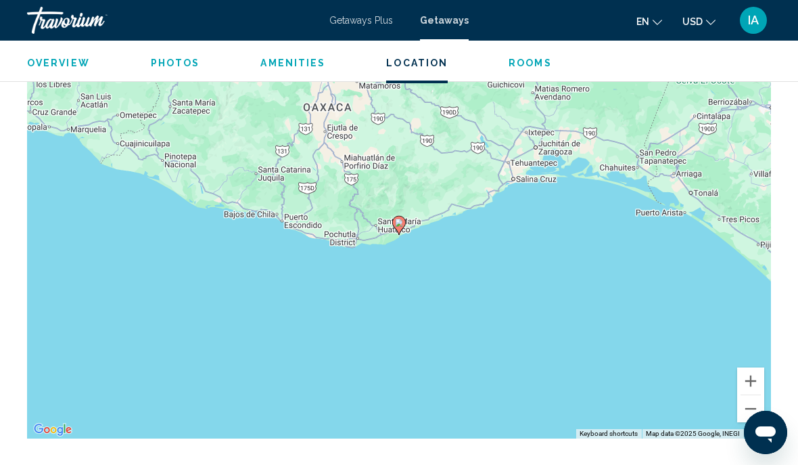
click at [763, 404] on button "Zoom out" at bounding box center [750, 408] width 27 height 27
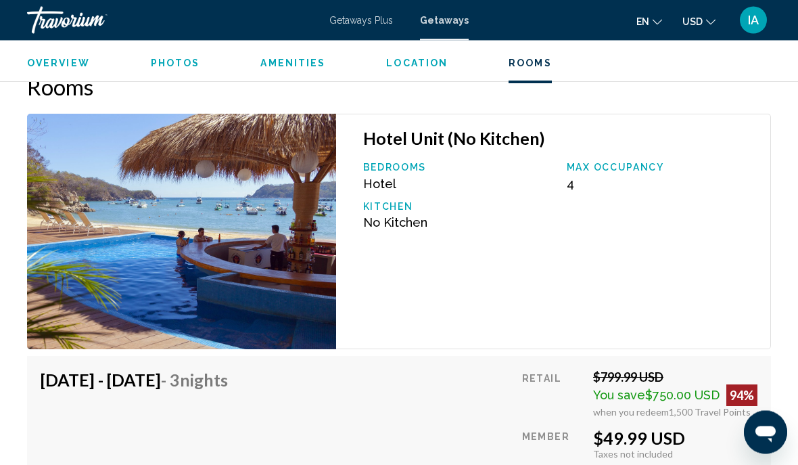
scroll to position [2311, 0]
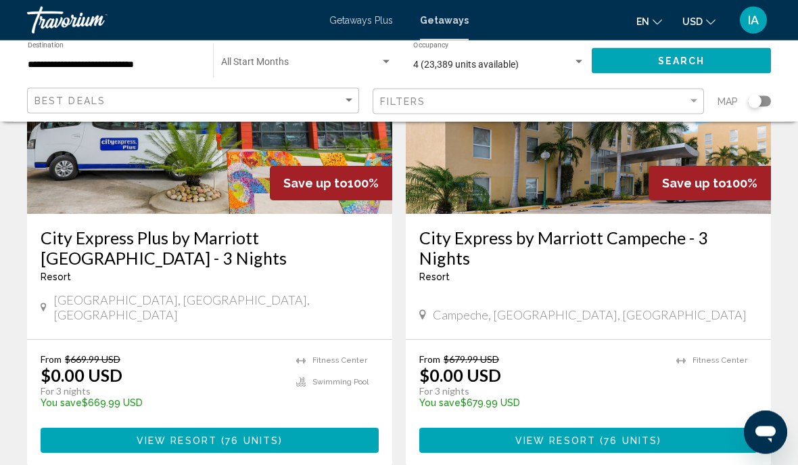
scroll to position [2725, 0]
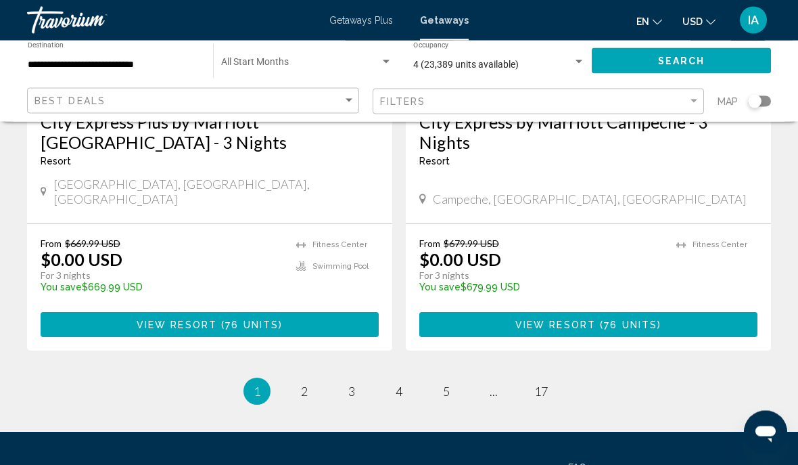
click at [476, 378] on ul "1 / 17 You're on page 1 page 2 page 3 page 4 page 5 page ... page 17" at bounding box center [399, 391] width 744 height 27
click at [447, 384] on span "5" at bounding box center [446, 391] width 7 height 15
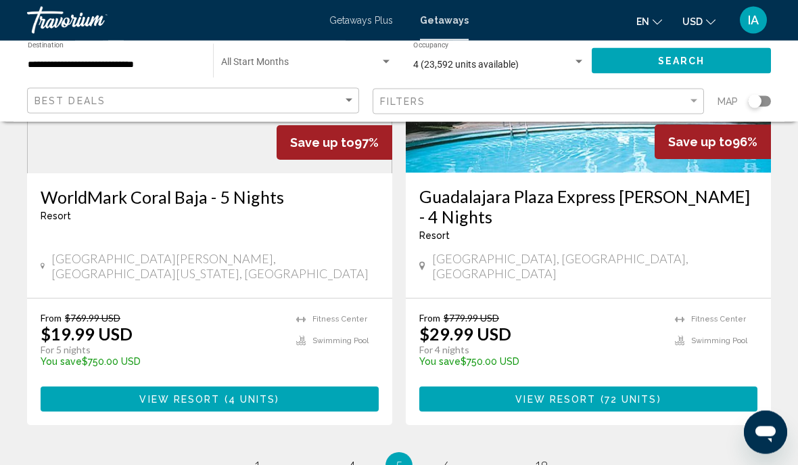
scroll to position [2745, 0]
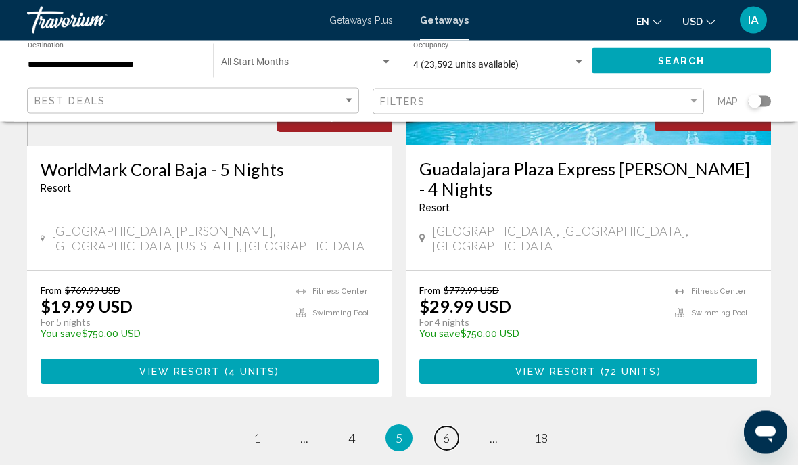
click at [445, 431] on span "6" at bounding box center [446, 438] width 7 height 15
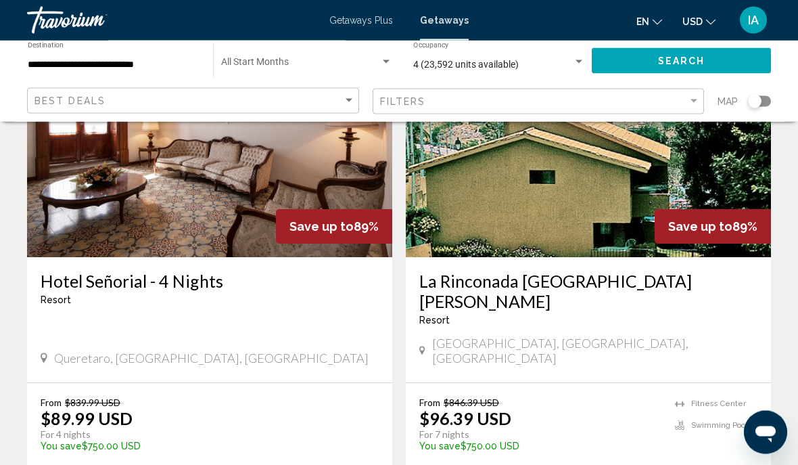
scroll to position [2725, 0]
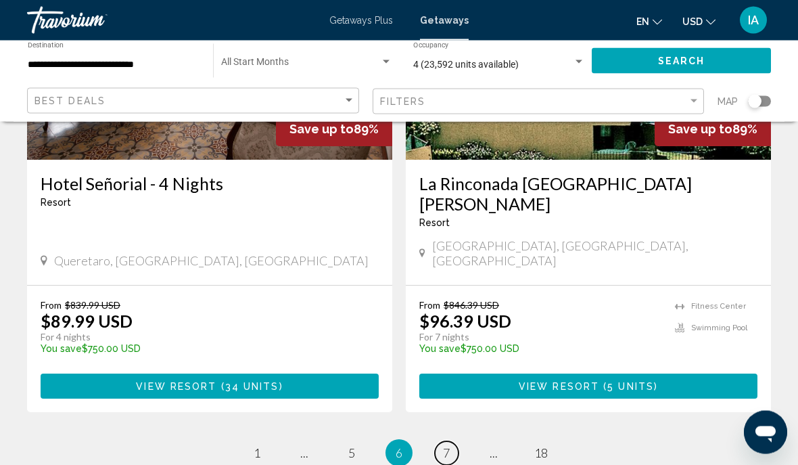
click at [446, 446] on span "7" at bounding box center [446, 453] width 7 height 15
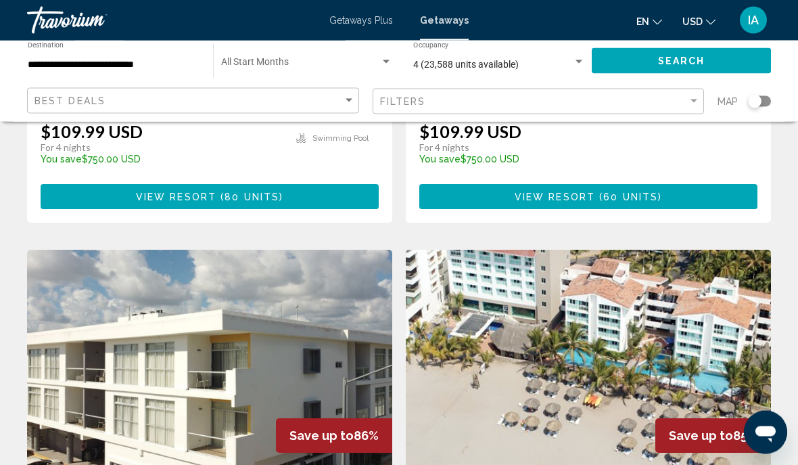
scroll to position [1425, 0]
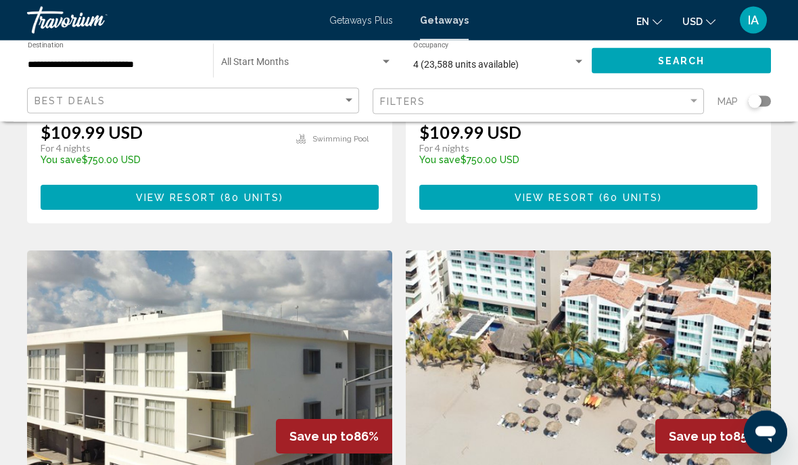
click at [680, 306] on img "Main content" at bounding box center [588, 359] width 365 height 216
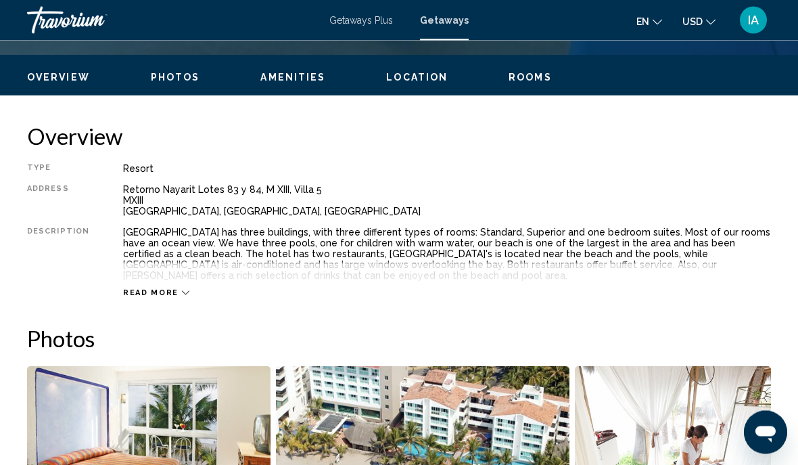
scroll to position [631, 0]
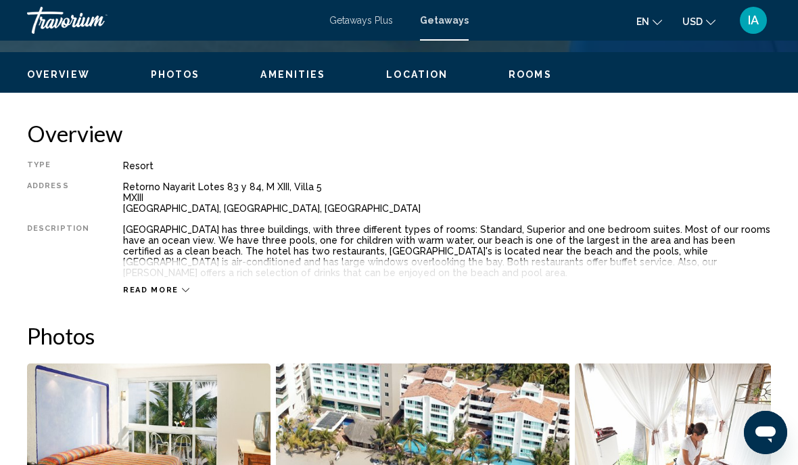
click at [182, 287] on icon "Main content" at bounding box center [185, 289] width 7 height 7
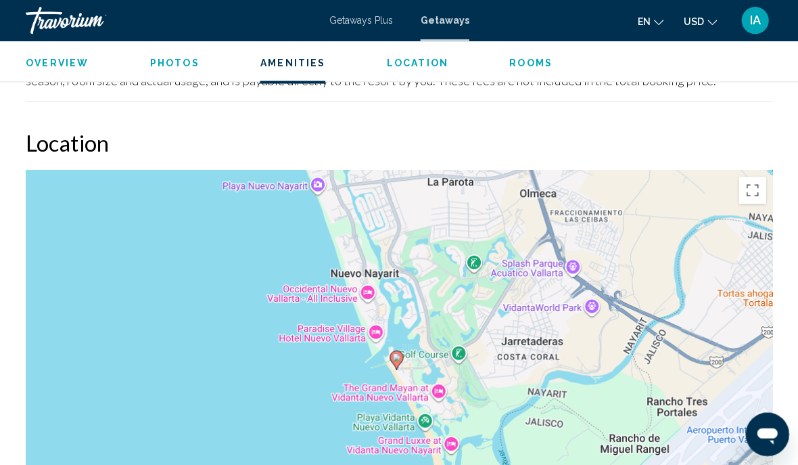
scroll to position [1913, 0]
